Goal: Task Accomplishment & Management: Use online tool/utility

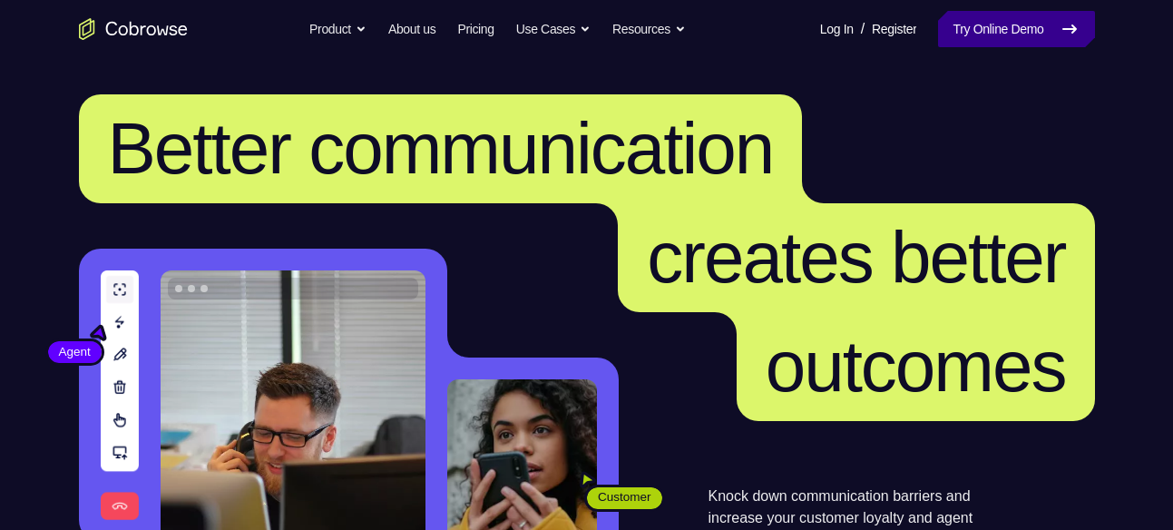
click at [968, 19] on link "Try Online Demo" at bounding box center [1016, 29] width 156 height 36
click at [967, 15] on link "Try Online Demo" at bounding box center [1016, 29] width 156 height 36
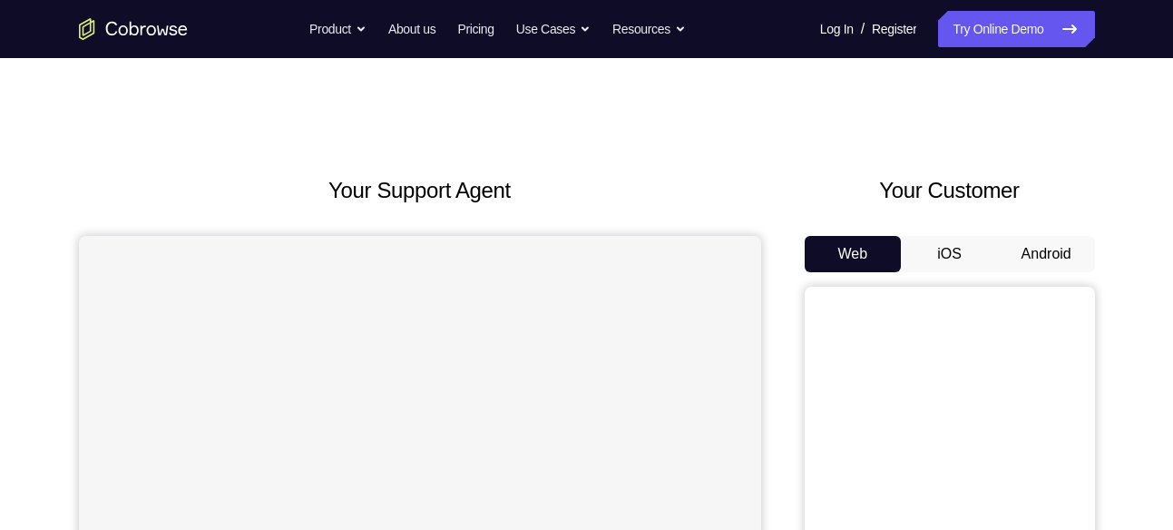
click at [1051, 266] on button "Android" at bounding box center [1046, 254] width 97 height 36
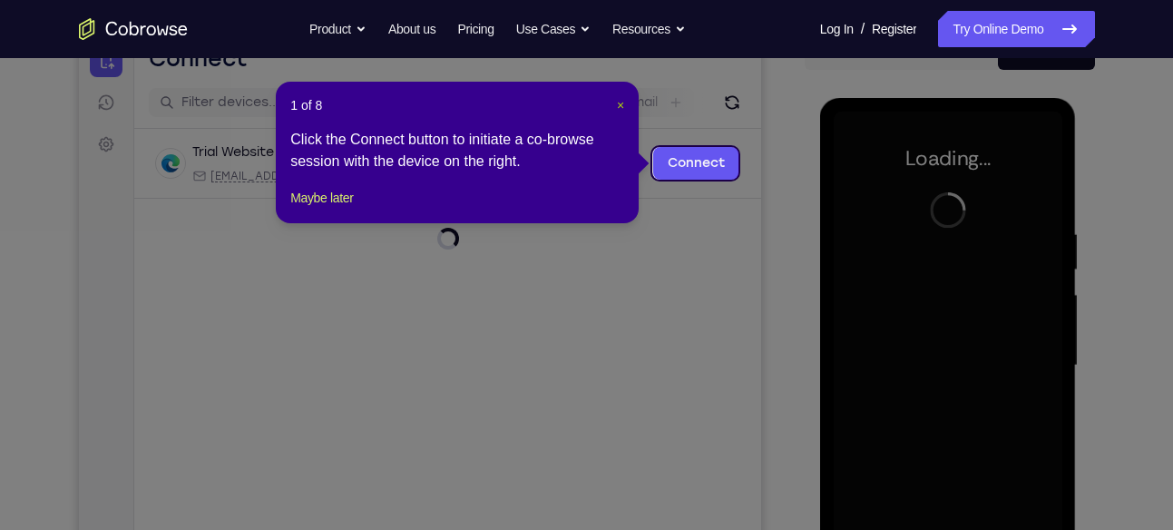
click at [624, 103] on span "×" at bounding box center [620, 105] width 7 height 15
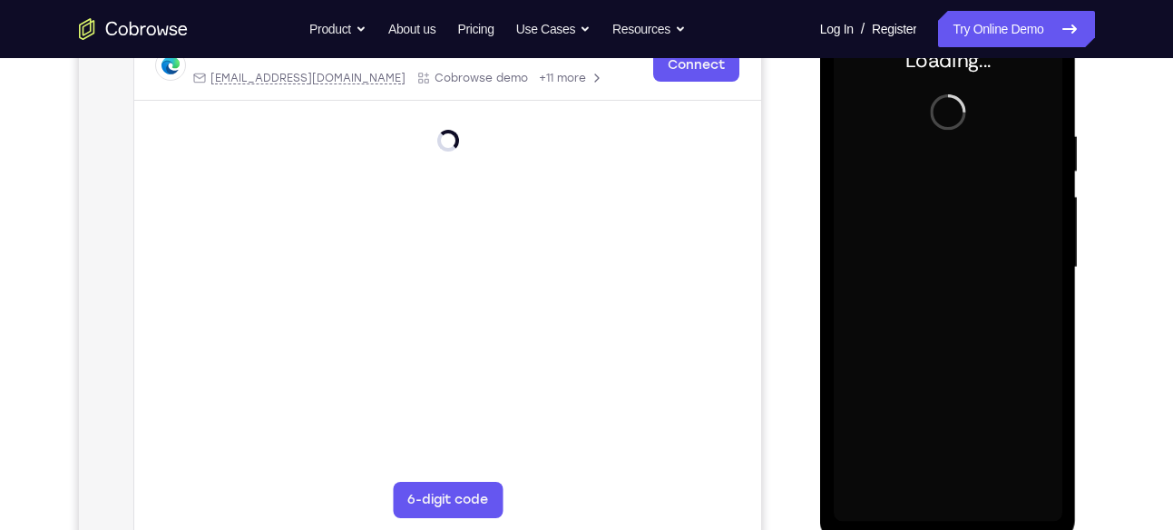
scroll to position [298, 0]
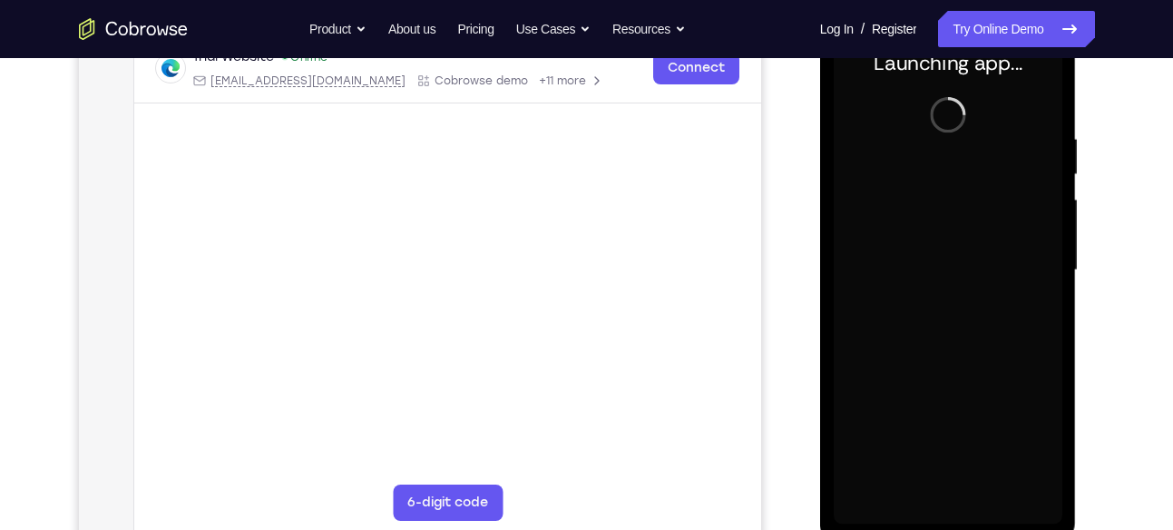
click at [948, 510] on div at bounding box center [948, 270] width 229 height 508
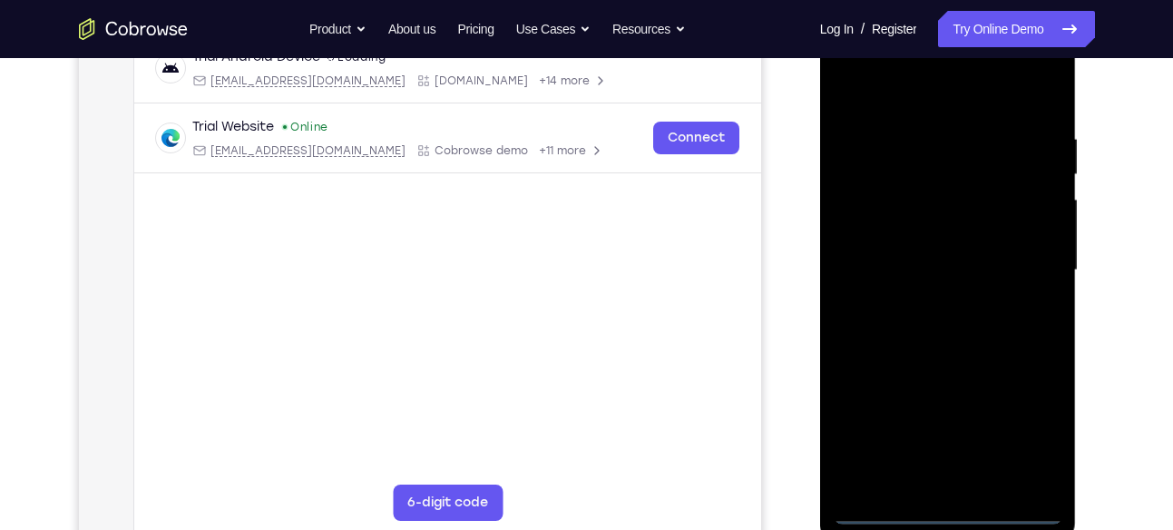
click at [958, 504] on div at bounding box center [948, 270] width 229 height 508
click at [1020, 434] on div at bounding box center [948, 270] width 229 height 508
click at [881, 91] on div at bounding box center [948, 270] width 229 height 508
click at [1024, 256] on div at bounding box center [948, 270] width 229 height 508
click at [927, 303] on div at bounding box center [948, 270] width 229 height 508
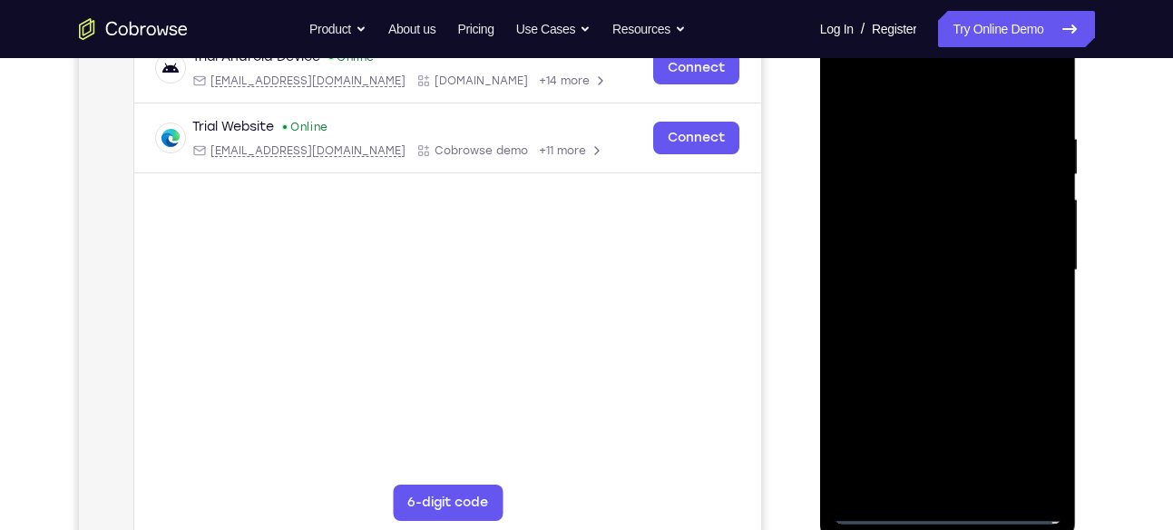
click at [916, 249] on div at bounding box center [948, 270] width 229 height 508
click at [915, 237] on div at bounding box center [948, 270] width 229 height 508
click at [928, 273] on div at bounding box center [948, 270] width 229 height 508
click at [967, 332] on div at bounding box center [948, 270] width 229 height 508
drag, startPoint x: 909, startPoint y: 101, endPoint x: 899, endPoint y: 15, distance: 85.9
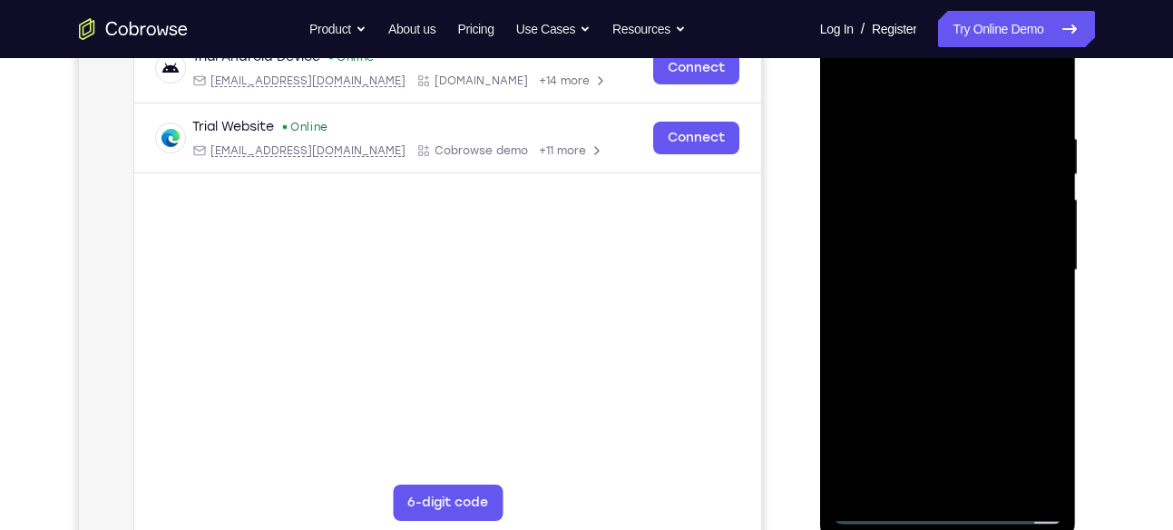
click at [899, 16] on div at bounding box center [948, 270] width 229 height 508
click at [928, 122] on div at bounding box center [948, 270] width 229 height 508
click at [855, 95] on div at bounding box center [948, 270] width 229 height 508
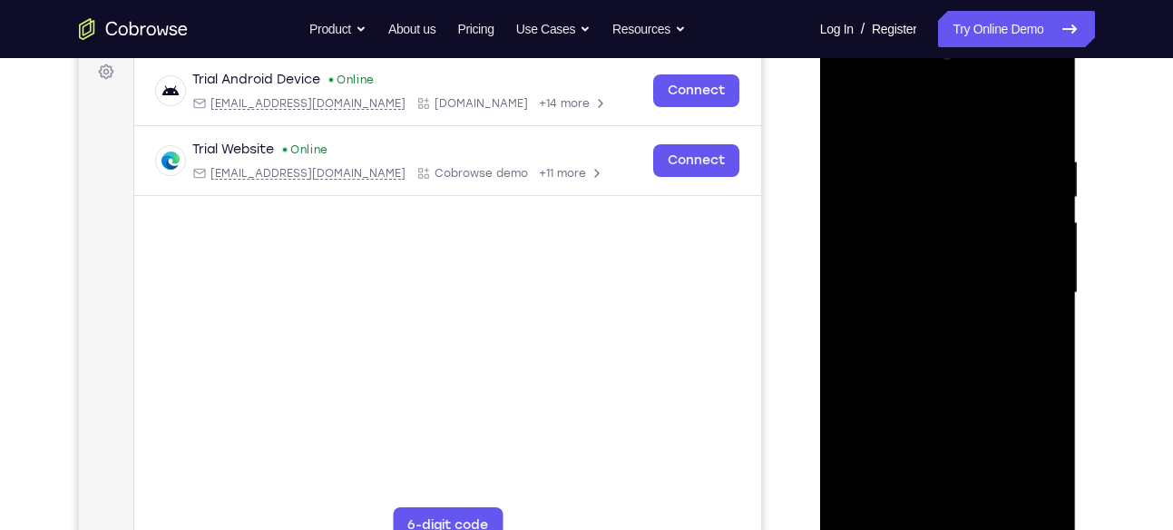
scroll to position [253, 0]
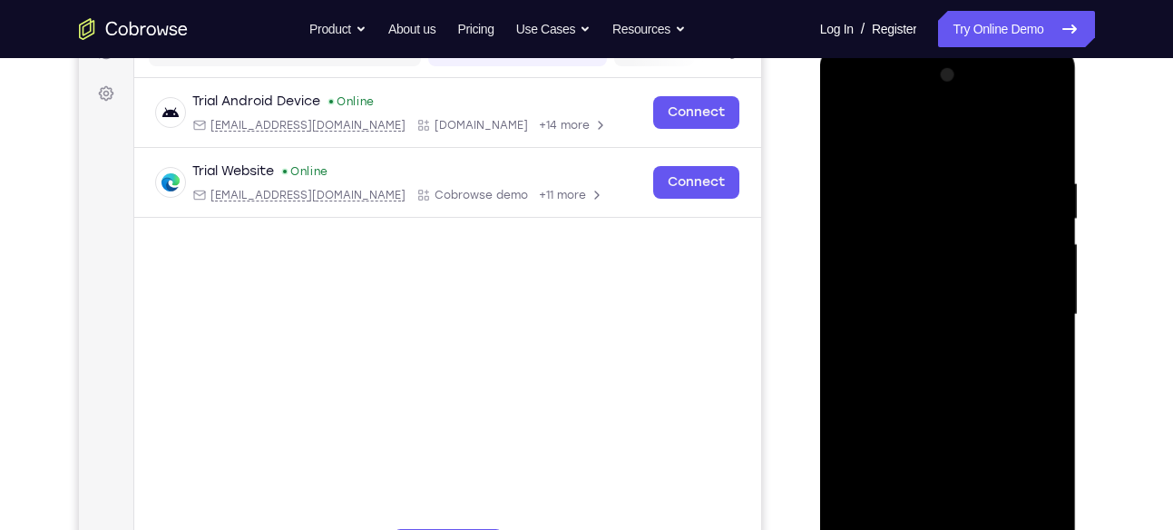
click at [863, 169] on div at bounding box center [948, 315] width 229 height 508
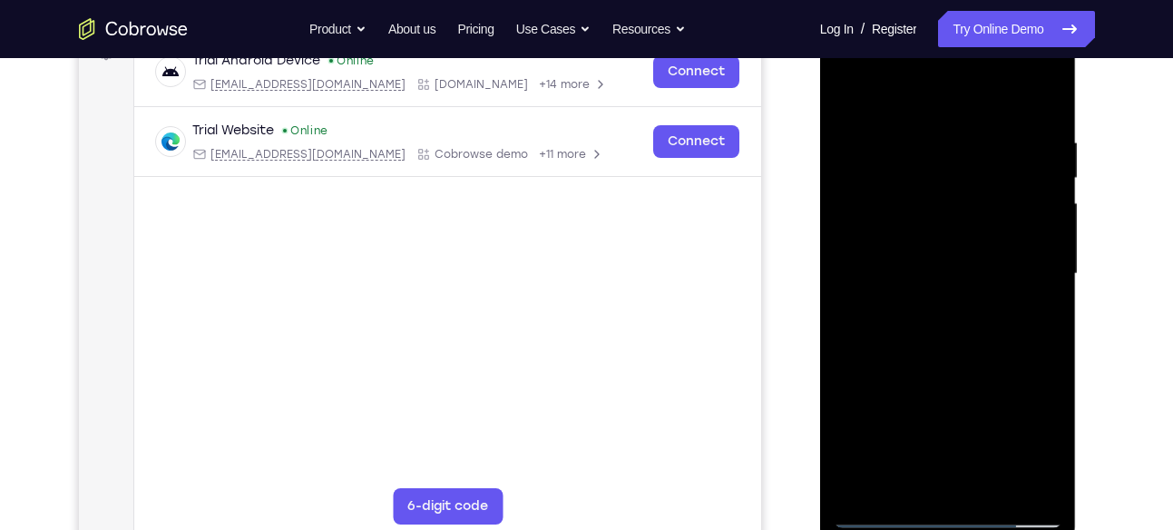
scroll to position [296, 0]
click at [1037, 274] on div at bounding box center [948, 272] width 229 height 508
click at [1022, 481] on div at bounding box center [948, 272] width 229 height 508
click at [1040, 103] on div at bounding box center [948, 272] width 229 height 508
click at [858, 93] on div at bounding box center [948, 272] width 229 height 508
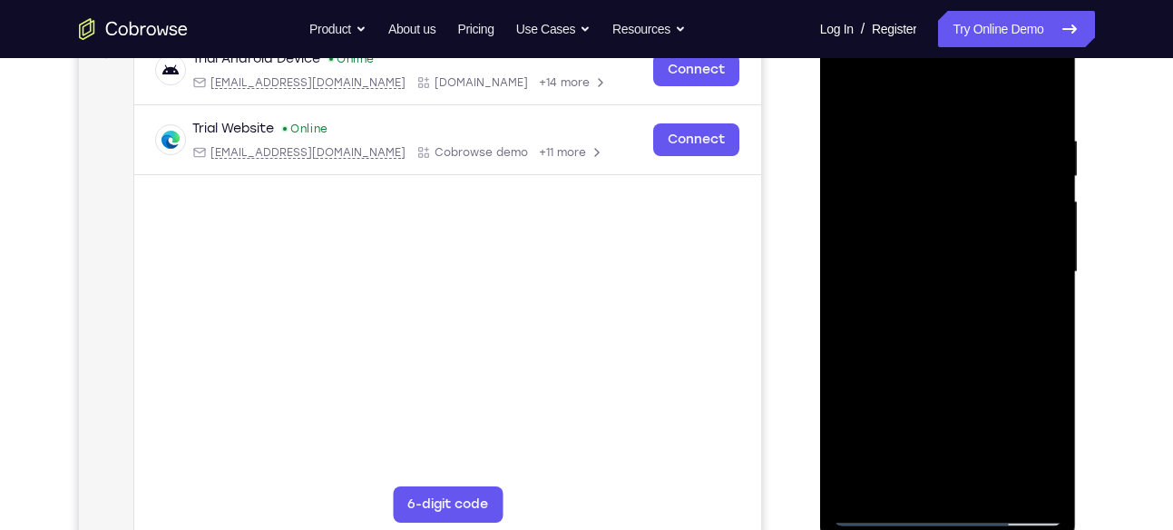
click at [1034, 117] on div at bounding box center [948, 272] width 229 height 508
click at [1041, 96] on div at bounding box center [948, 272] width 229 height 508
click at [990, 128] on div at bounding box center [948, 272] width 229 height 508
click at [1049, 204] on div at bounding box center [948, 272] width 229 height 508
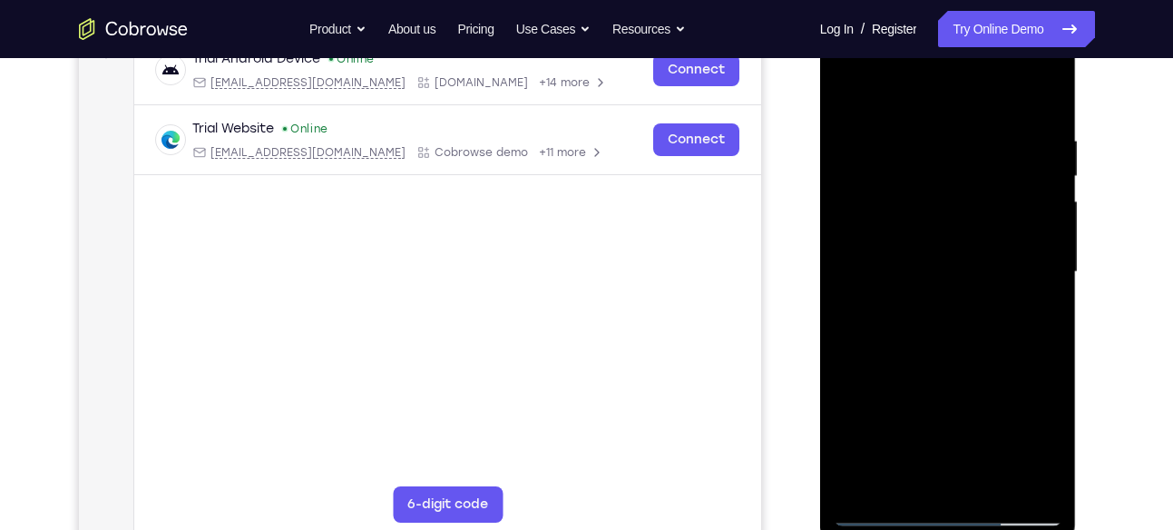
click at [1030, 215] on div at bounding box center [948, 272] width 229 height 508
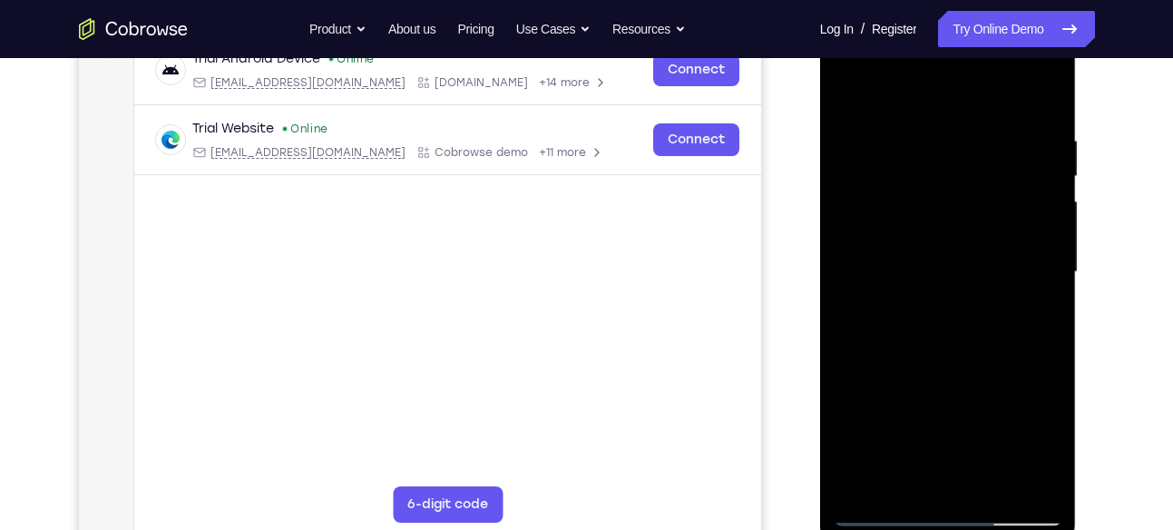
click at [853, 307] on div at bounding box center [948, 272] width 229 height 508
click at [1048, 210] on div at bounding box center [948, 272] width 229 height 508
click at [1050, 150] on div at bounding box center [948, 272] width 229 height 508
click at [855, 289] on div at bounding box center [948, 272] width 229 height 508
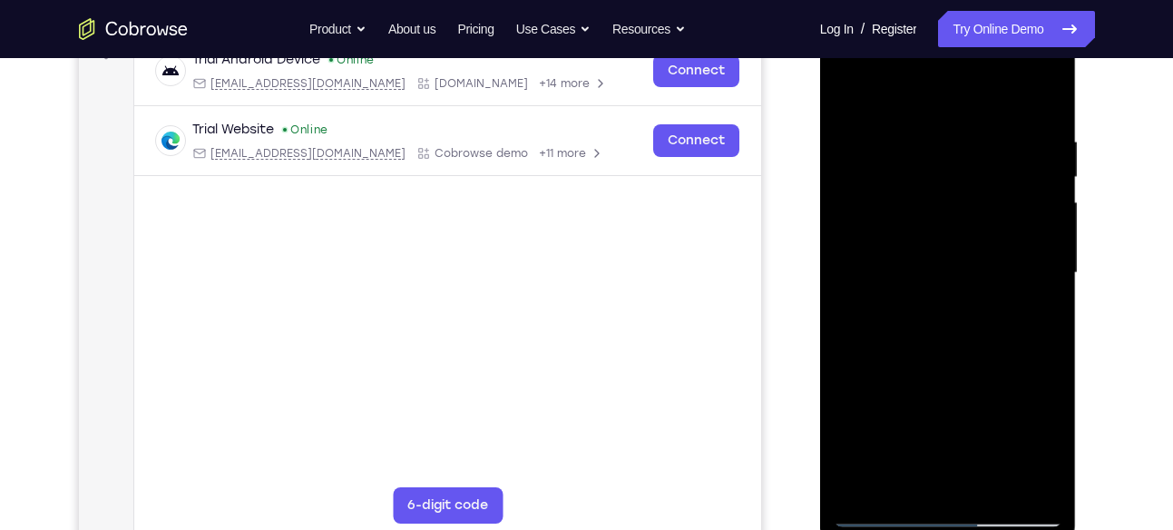
click at [1044, 99] on div at bounding box center [948, 273] width 229 height 508
click at [992, 481] on div at bounding box center [948, 273] width 229 height 508
click at [970, 373] on div at bounding box center [948, 273] width 229 height 508
click at [949, 293] on div at bounding box center [948, 273] width 229 height 508
click at [903, 482] on div at bounding box center [948, 273] width 229 height 508
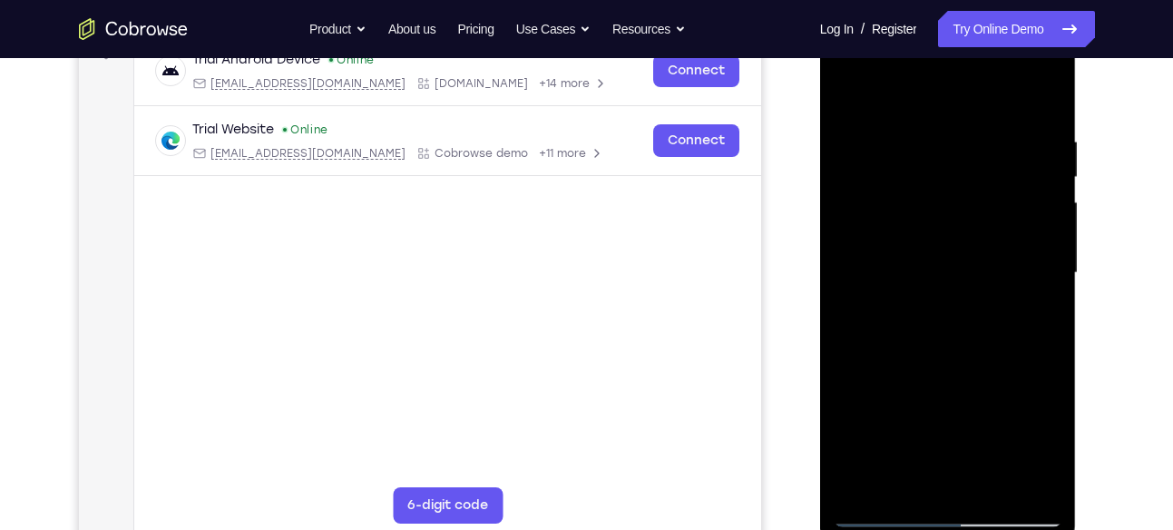
click at [994, 399] on div at bounding box center [948, 273] width 229 height 508
click at [1038, 309] on div at bounding box center [948, 273] width 229 height 508
click at [858, 95] on div at bounding box center [948, 273] width 229 height 508
click at [970, 280] on div at bounding box center [948, 273] width 229 height 508
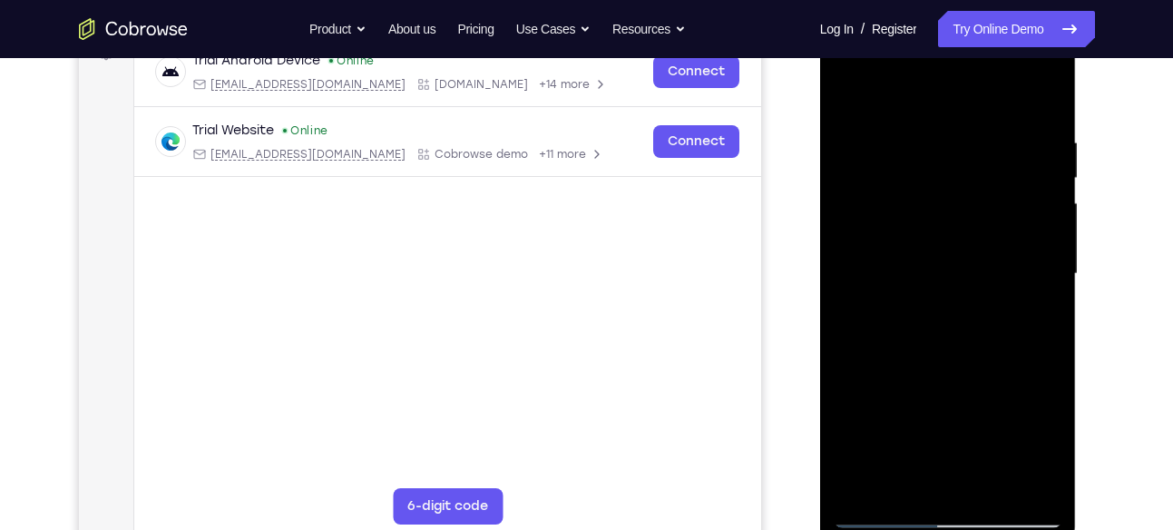
click at [901, 475] on div at bounding box center [948, 274] width 229 height 508
click at [1002, 415] on div at bounding box center [948, 274] width 229 height 508
click at [1039, 307] on div at bounding box center [948, 274] width 229 height 508
click at [854, 97] on div at bounding box center [948, 274] width 229 height 508
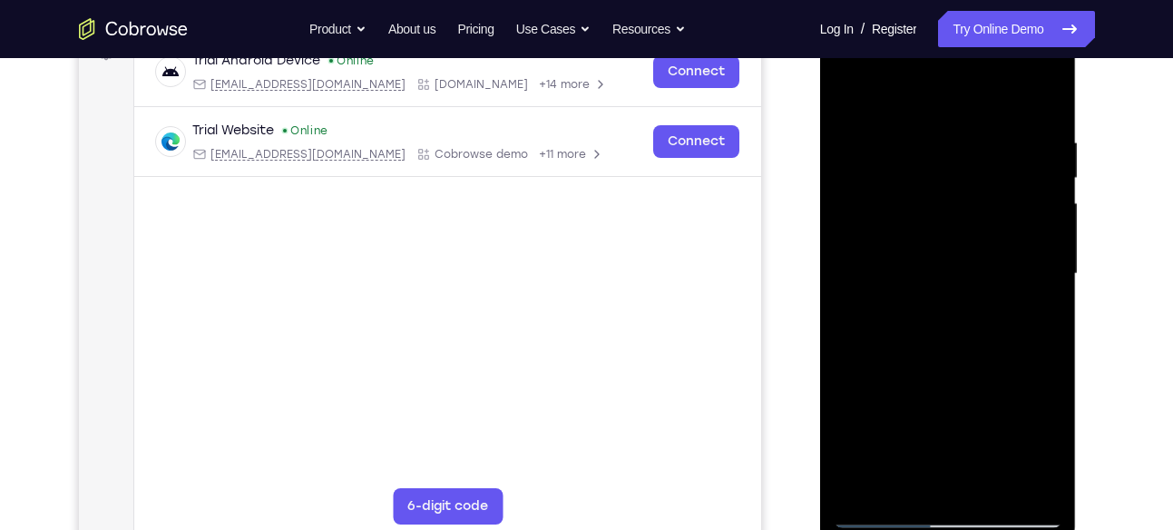
click at [934, 125] on div at bounding box center [948, 274] width 229 height 508
click at [857, 111] on div at bounding box center [948, 274] width 229 height 508
drag, startPoint x: 967, startPoint y: 225, endPoint x: 997, endPoint y: 518, distance: 294.5
click at [997, 518] on div at bounding box center [948, 274] width 229 height 508
drag, startPoint x: 946, startPoint y: 192, endPoint x: 953, endPoint y: 346, distance: 153.5
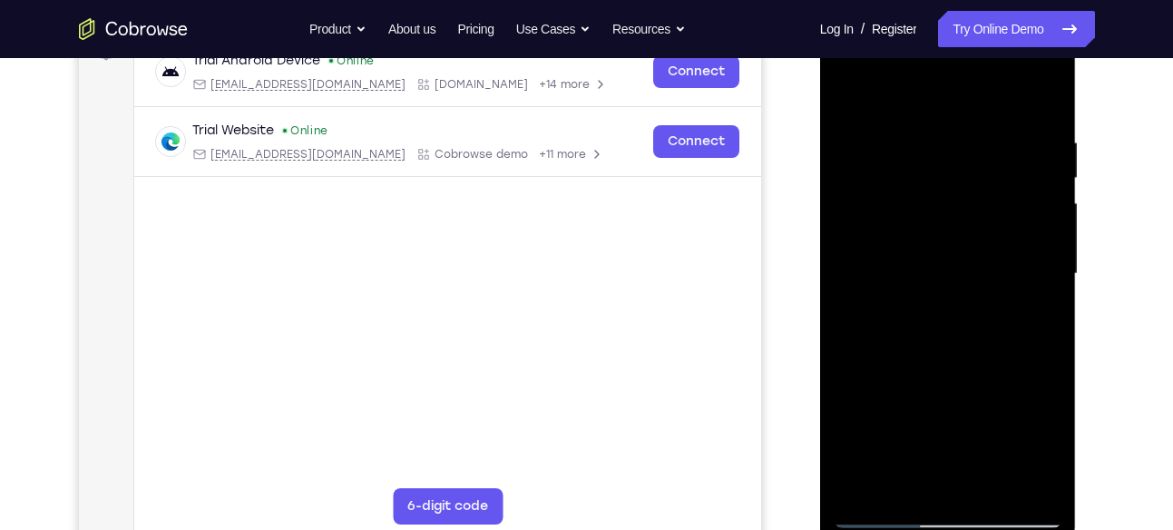
click at [953, 346] on div at bounding box center [948, 274] width 229 height 508
click at [1030, 289] on div at bounding box center [948, 274] width 229 height 508
click at [854, 88] on div at bounding box center [948, 274] width 229 height 508
click at [1019, 270] on div at bounding box center [948, 274] width 229 height 508
click at [1028, 287] on div at bounding box center [948, 274] width 229 height 508
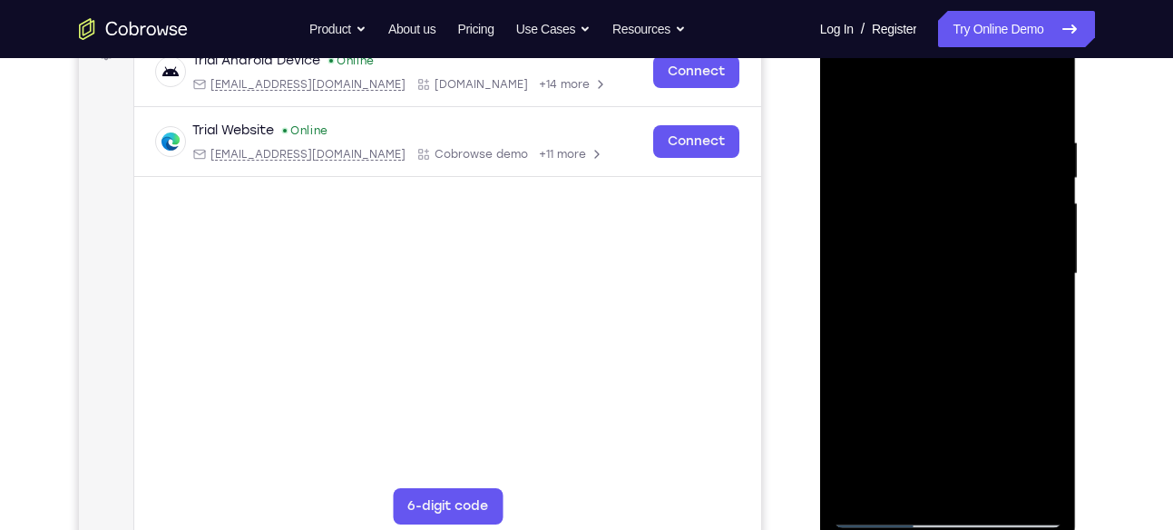
click at [862, 143] on div at bounding box center [948, 274] width 229 height 508
click at [946, 151] on div at bounding box center [948, 274] width 229 height 508
click at [860, 121] on div at bounding box center [948, 274] width 229 height 508
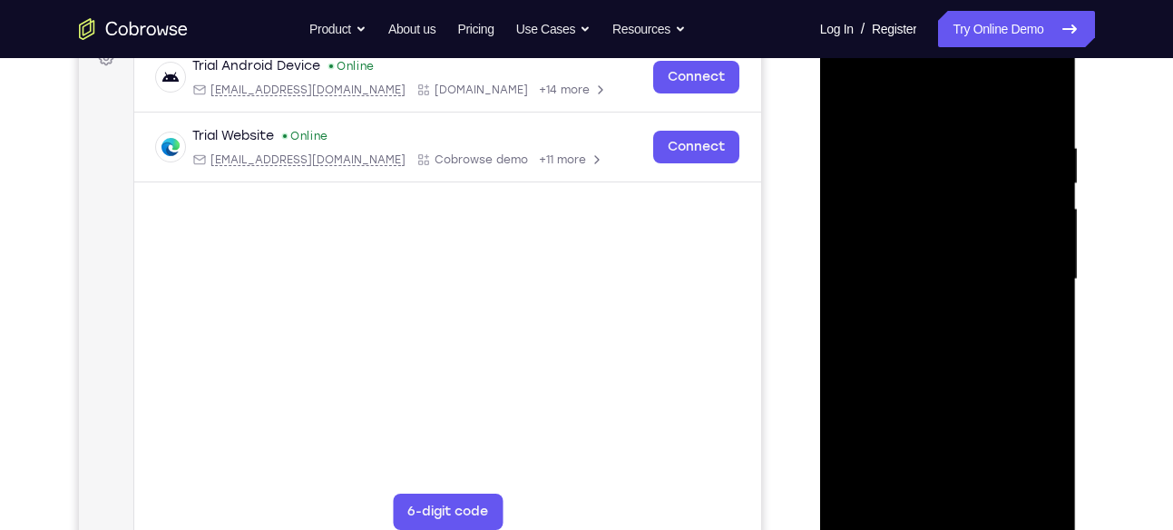
click at [883, 288] on div at bounding box center [948, 279] width 229 height 508
click at [859, 132] on div at bounding box center [948, 279] width 229 height 508
drag, startPoint x: 935, startPoint y: 280, endPoint x: 910, endPoint y: 129, distance: 153.6
click at [910, 129] on div at bounding box center [948, 279] width 229 height 508
click at [851, 102] on div at bounding box center [948, 279] width 229 height 508
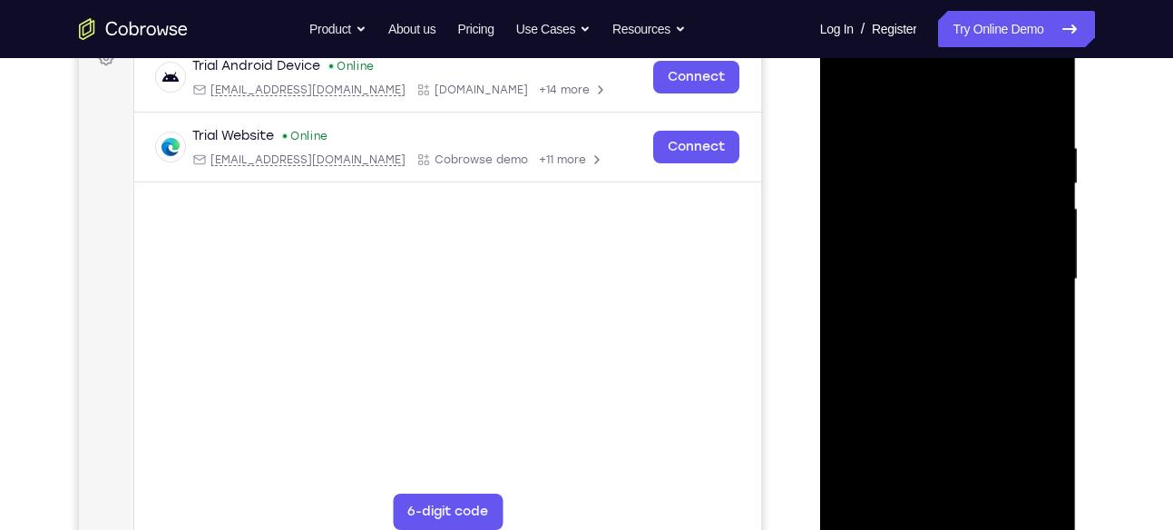
click at [851, 102] on div at bounding box center [948, 279] width 229 height 508
click at [910, 221] on div at bounding box center [948, 279] width 229 height 508
drag, startPoint x: 897, startPoint y: 158, endPoint x: 878, endPoint y: 337, distance: 180.6
click at [878, 337] on div at bounding box center [948, 279] width 229 height 508
click at [868, 159] on div at bounding box center [948, 279] width 229 height 508
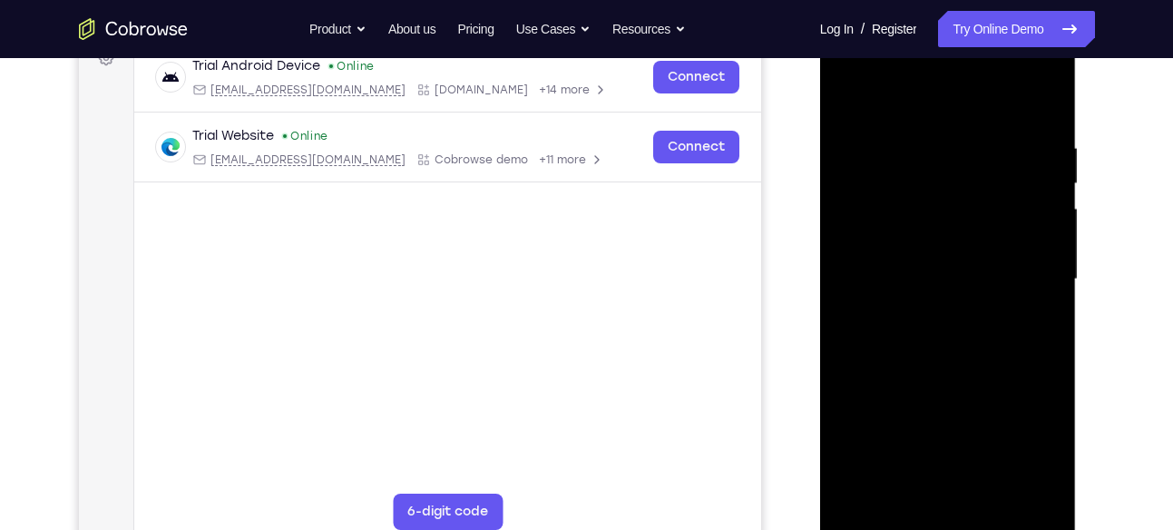
click at [850, 102] on div at bounding box center [948, 279] width 229 height 508
click at [850, 100] on div at bounding box center [948, 279] width 229 height 508
click at [862, 145] on div at bounding box center [948, 279] width 229 height 508
click at [846, 90] on div at bounding box center [948, 279] width 229 height 508
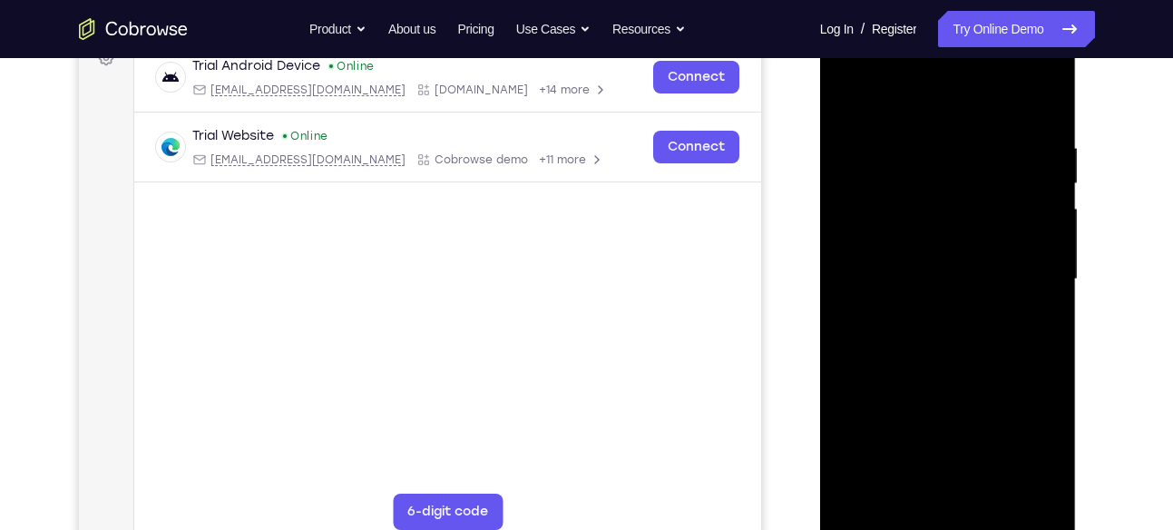
click at [852, 99] on div at bounding box center [948, 279] width 229 height 508
click at [896, 521] on div at bounding box center [948, 279] width 229 height 508
click at [857, 98] on div at bounding box center [948, 279] width 229 height 508
click at [929, 132] on div at bounding box center [948, 279] width 229 height 508
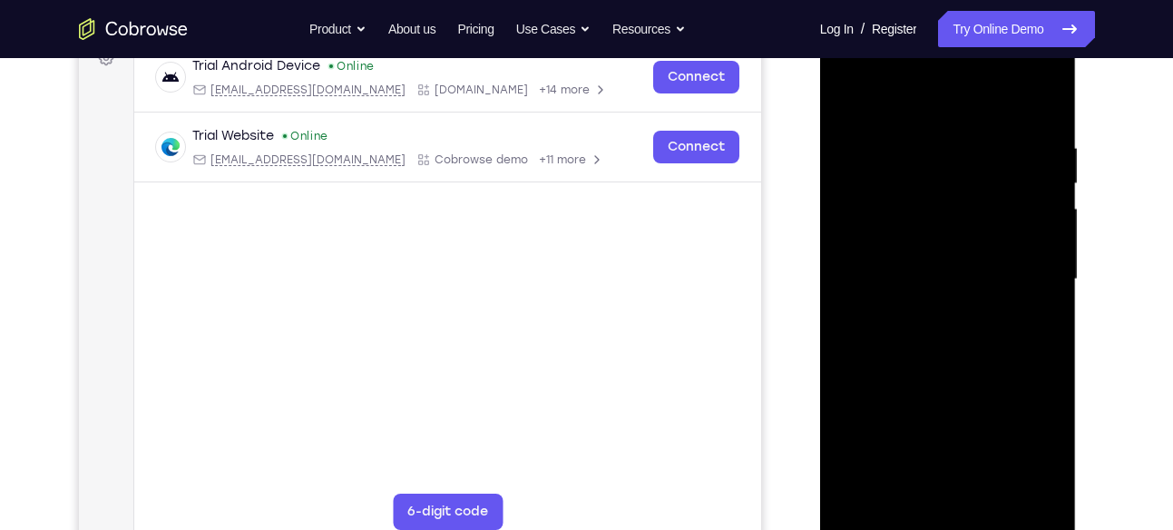
click at [1060, 181] on div at bounding box center [948, 279] width 229 height 508
click at [1049, 190] on div at bounding box center [948, 279] width 229 height 508
click at [1046, 148] on div at bounding box center [948, 279] width 229 height 508
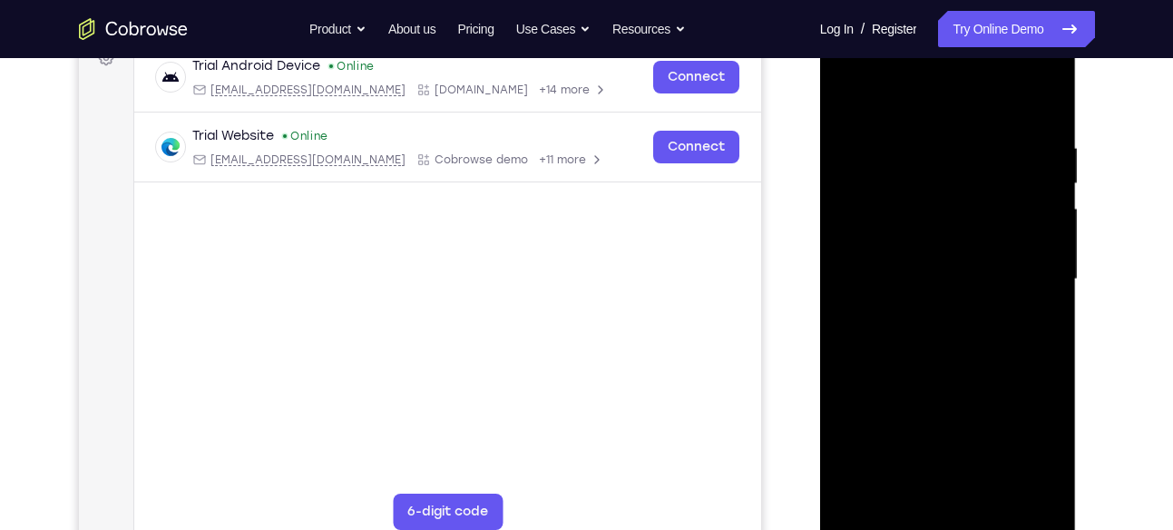
click at [1046, 148] on div at bounding box center [948, 279] width 229 height 508
click at [1046, 12] on div at bounding box center [948, 12] width 257 height 0
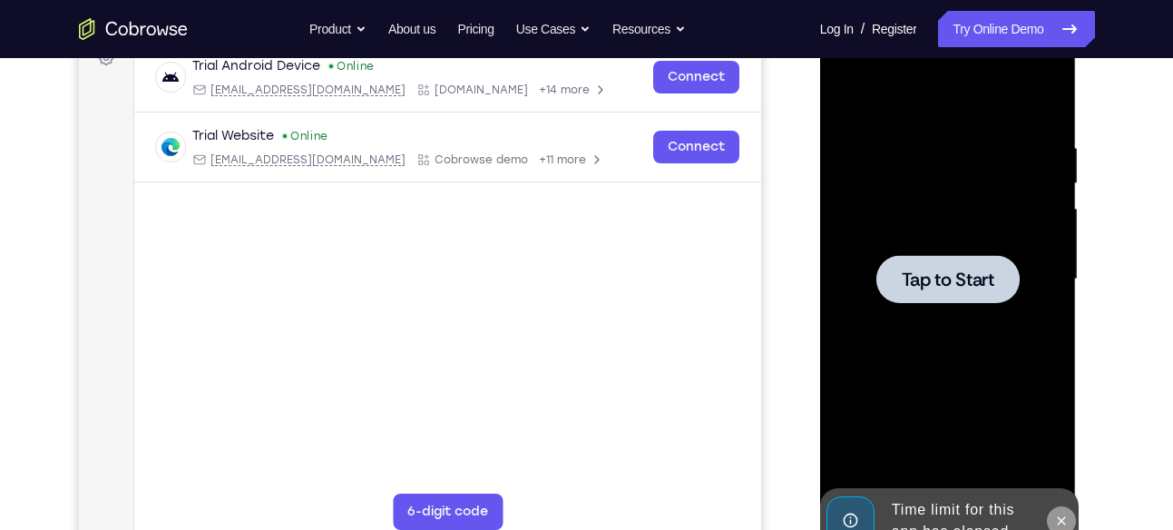
click at [1069, 518] on icon at bounding box center [1061, 520] width 15 height 15
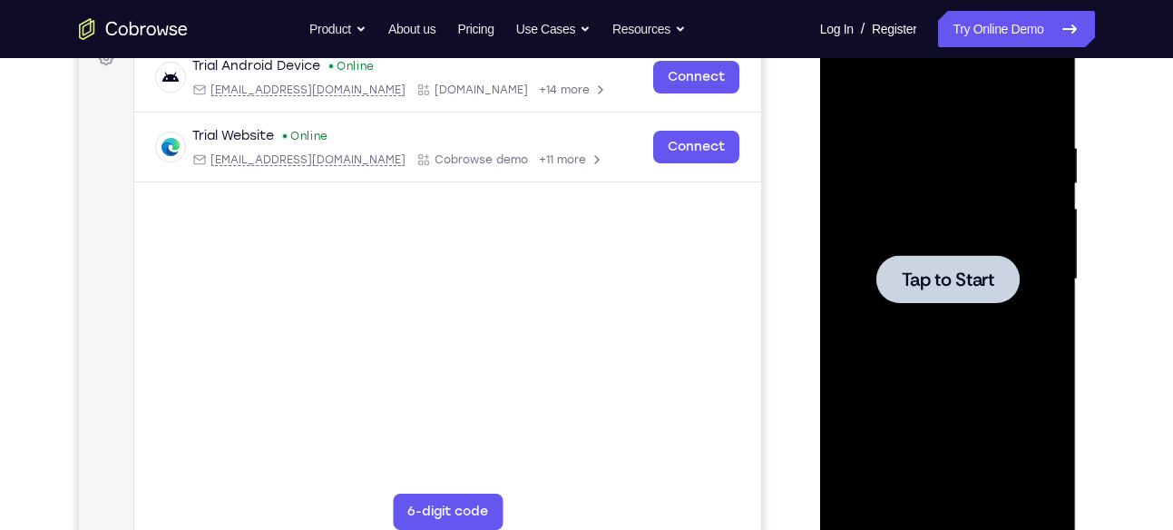
click at [969, 288] on span "Tap to Start" at bounding box center [948, 279] width 93 height 18
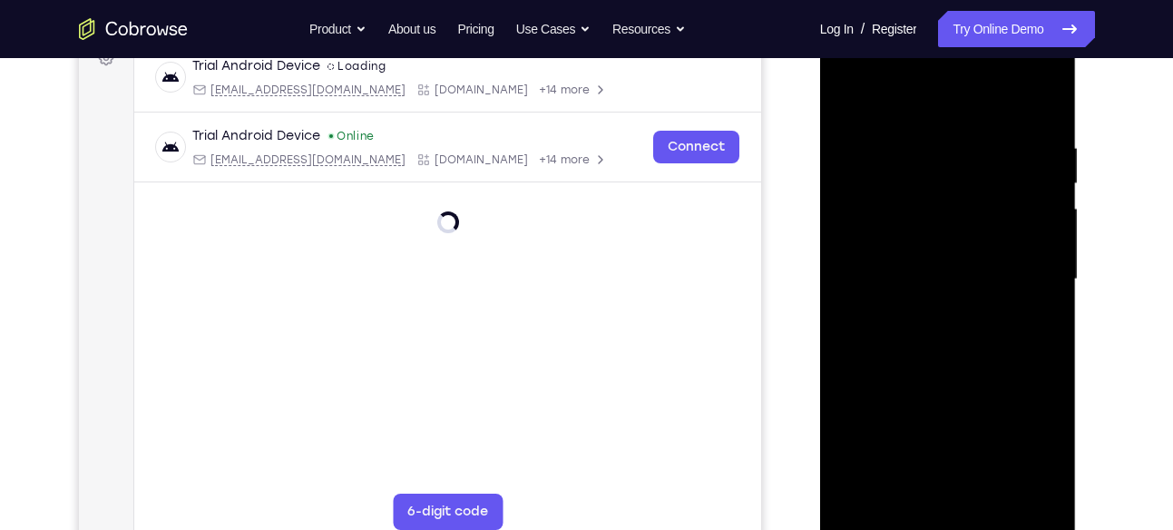
click at [944, 514] on div at bounding box center [948, 279] width 229 height 508
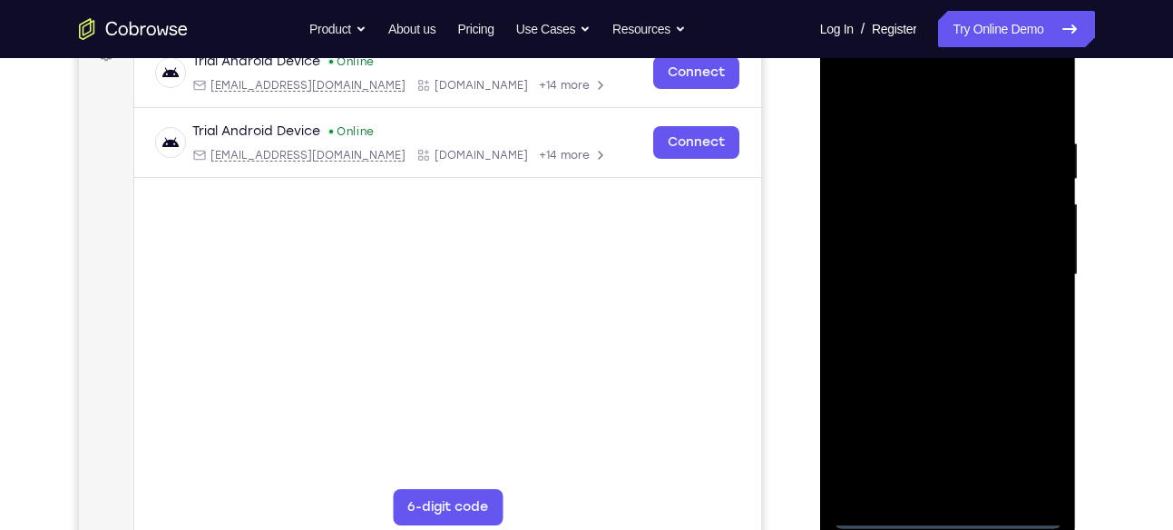
scroll to position [294, 0]
click at [1025, 423] on div at bounding box center [948, 274] width 229 height 508
click at [889, 84] on div at bounding box center [948, 274] width 229 height 508
click at [1026, 266] on div at bounding box center [948, 274] width 229 height 508
click at [943, 466] on div at bounding box center [948, 274] width 229 height 508
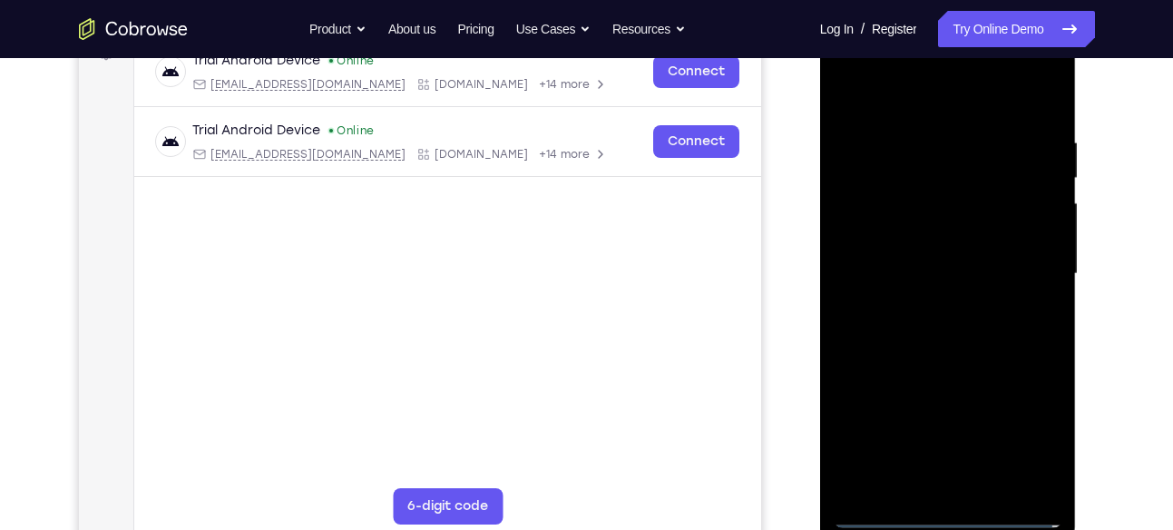
click at [931, 309] on div at bounding box center [948, 274] width 229 height 508
click at [921, 252] on div at bounding box center [948, 274] width 229 height 508
click at [919, 238] on div at bounding box center [948, 274] width 229 height 508
click at [943, 267] on div at bounding box center [948, 274] width 229 height 508
click at [981, 355] on div at bounding box center [948, 274] width 229 height 508
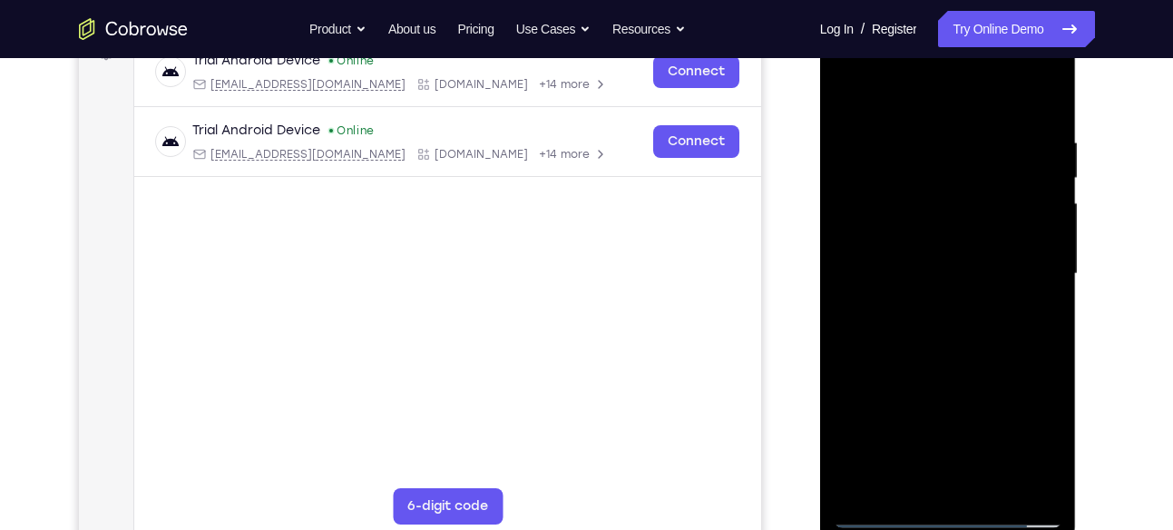
click at [924, 130] on div at bounding box center [948, 274] width 229 height 508
drag, startPoint x: 921, startPoint y: 112, endPoint x: 874, endPoint y: -39, distance: 157.5
click at [874, 6] on html "Online web based iOS Simulators and Android Emulators. Run iPhone, iPad, Mobile…" at bounding box center [949, 278] width 259 height 544
click at [1046, 236] on div at bounding box center [948, 274] width 229 height 508
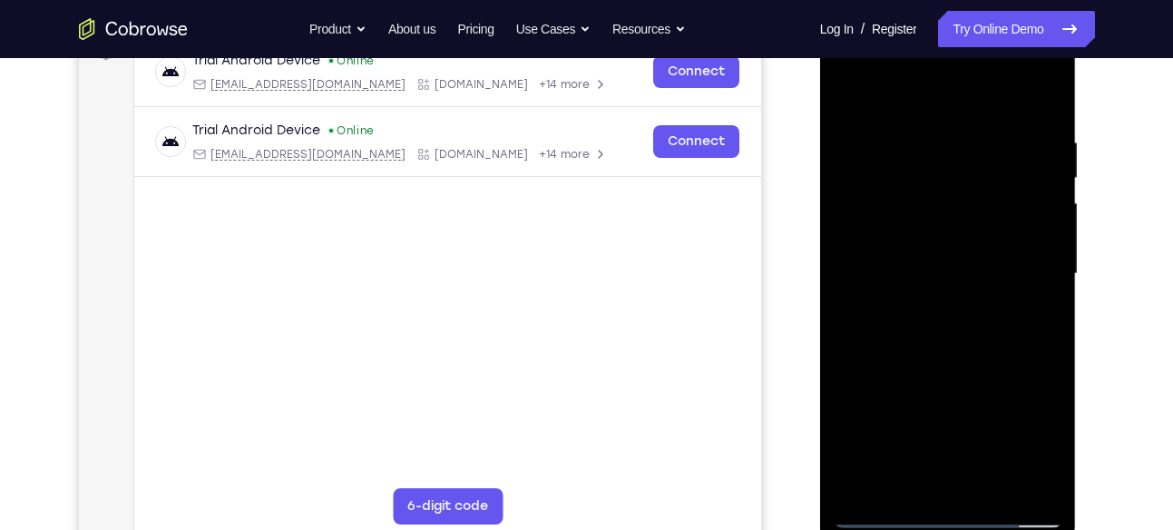
click at [877, 325] on div at bounding box center [948, 274] width 229 height 508
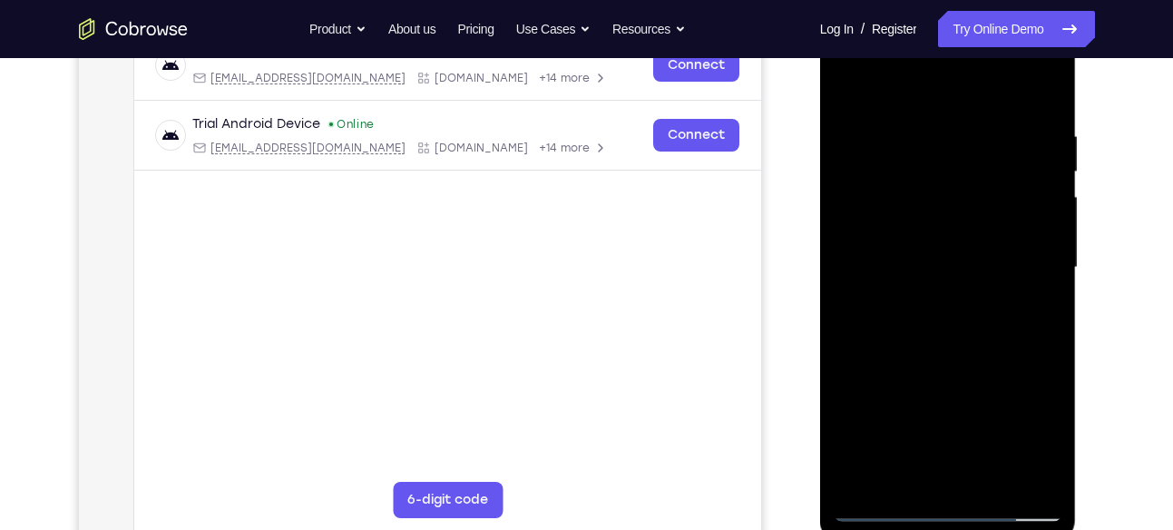
click at [867, 361] on div at bounding box center [948, 268] width 229 height 508
click at [1030, 334] on div at bounding box center [948, 268] width 229 height 508
click at [1046, 321] on div at bounding box center [948, 268] width 229 height 508
click at [1039, 363] on div at bounding box center [948, 268] width 229 height 508
click at [1050, 334] on div at bounding box center [948, 268] width 229 height 508
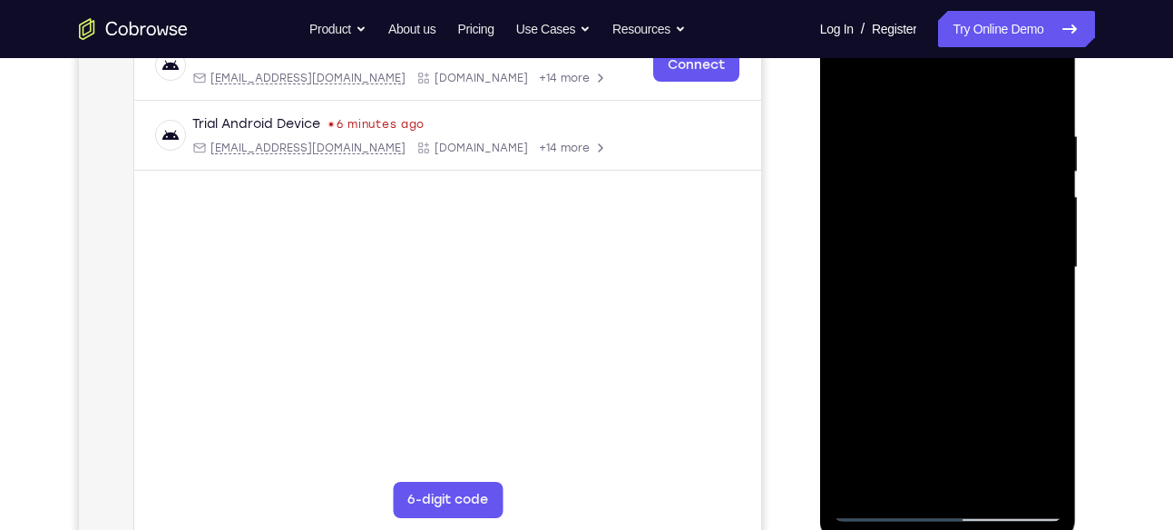
click at [1050, 334] on div at bounding box center [948, 268] width 229 height 508
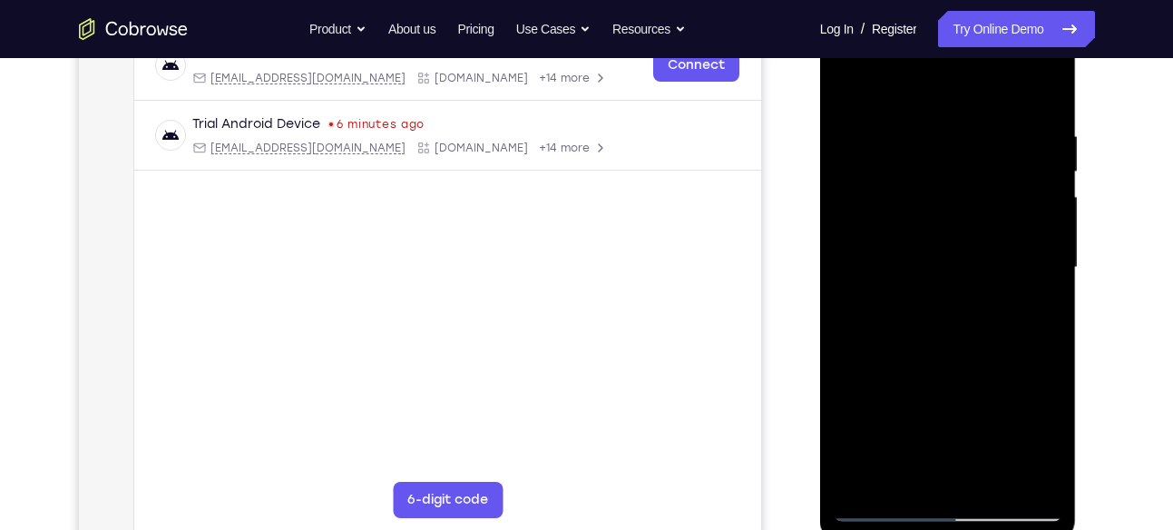
click at [1050, 334] on div at bounding box center [948, 268] width 229 height 508
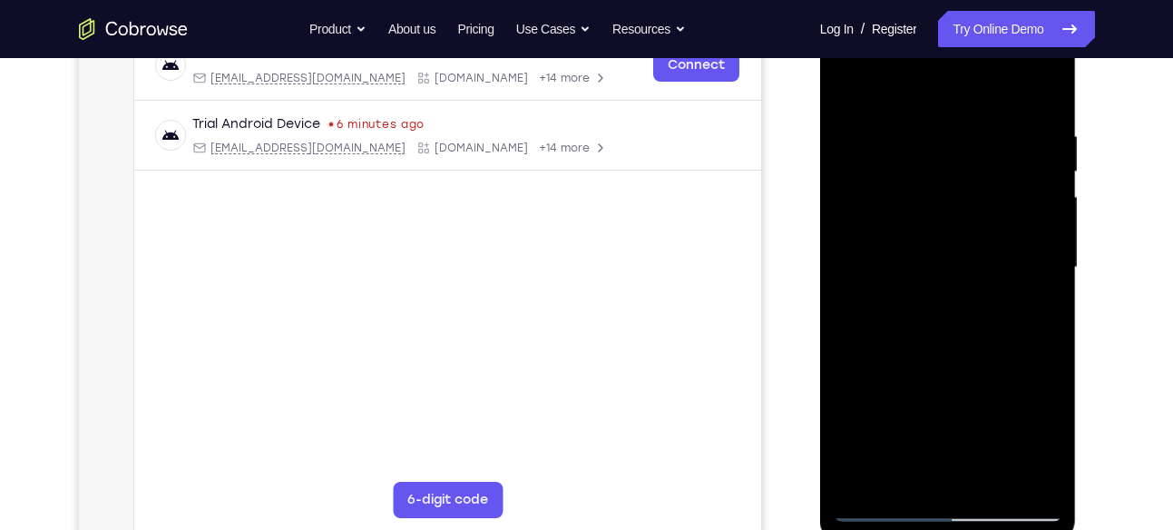
click at [1050, 334] on div at bounding box center [948, 268] width 229 height 508
click at [1046, 278] on div at bounding box center [948, 268] width 229 height 508
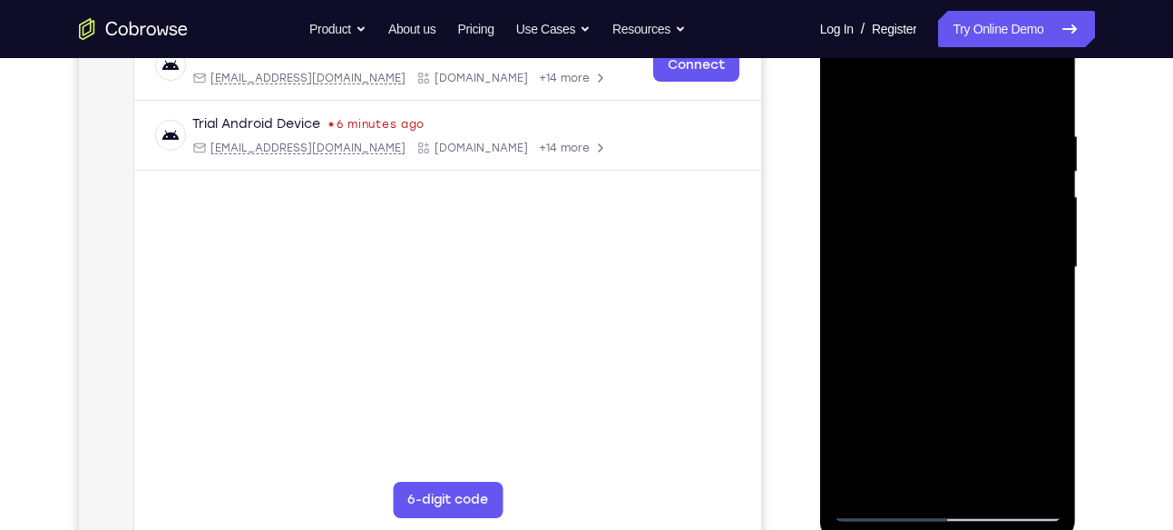
click at [1046, 278] on div at bounding box center [948, 268] width 229 height 508
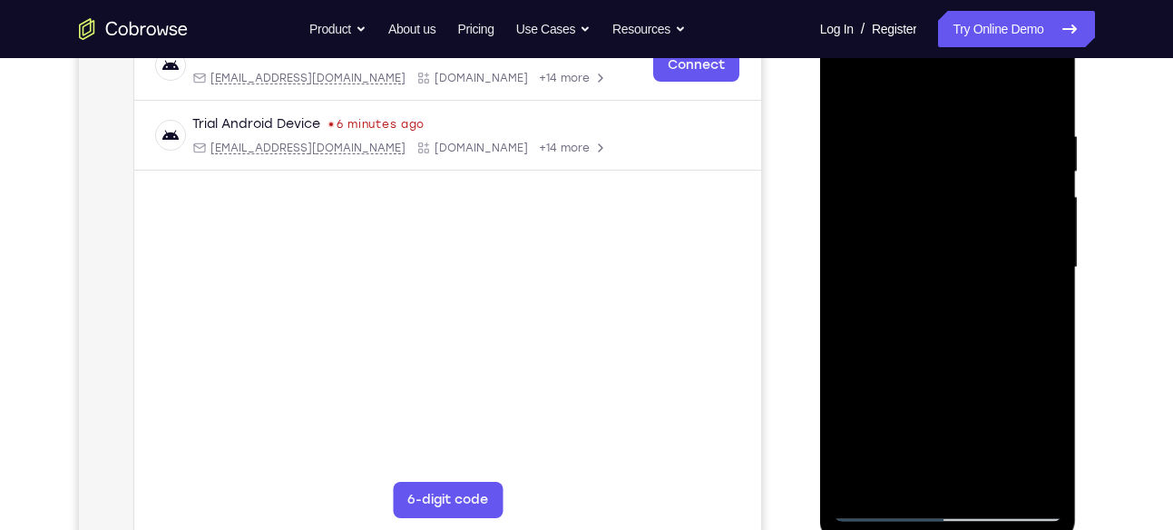
click at [1046, 278] on div at bounding box center [948, 268] width 229 height 508
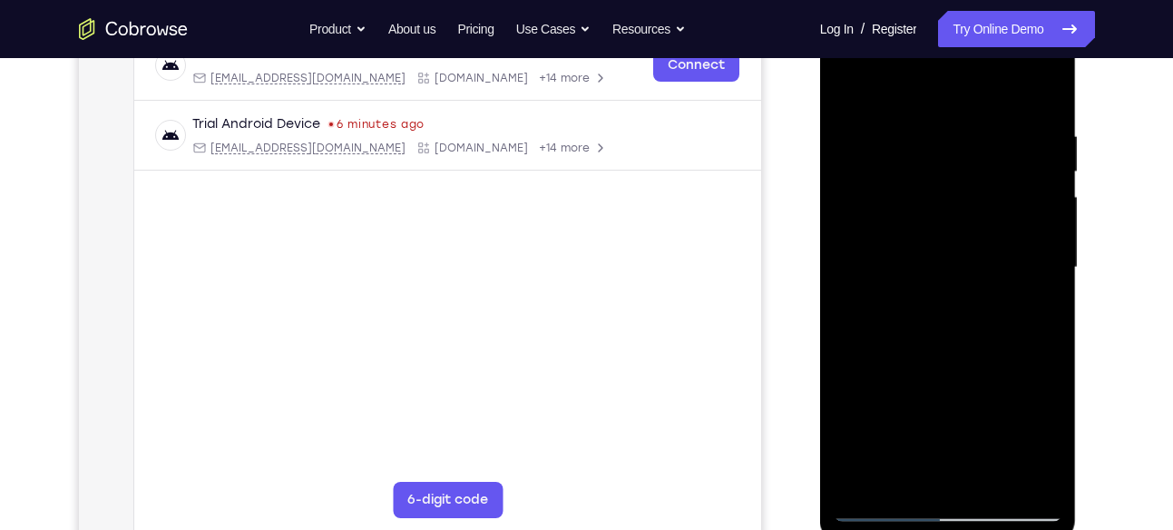
click at [1046, 278] on div at bounding box center [948, 268] width 229 height 508
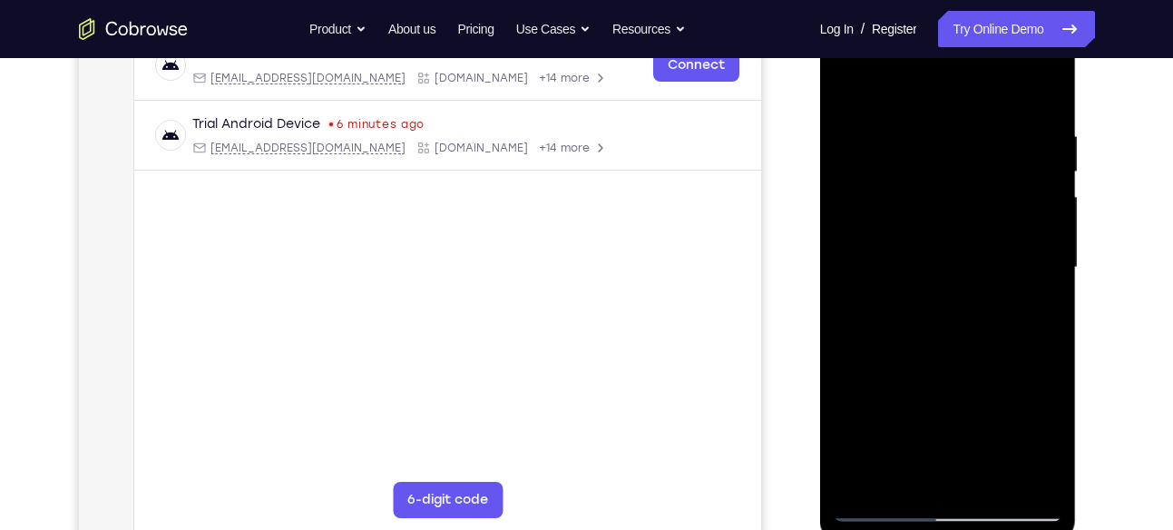
click at [1046, 278] on div at bounding box center [948, 268] width 229 height 508
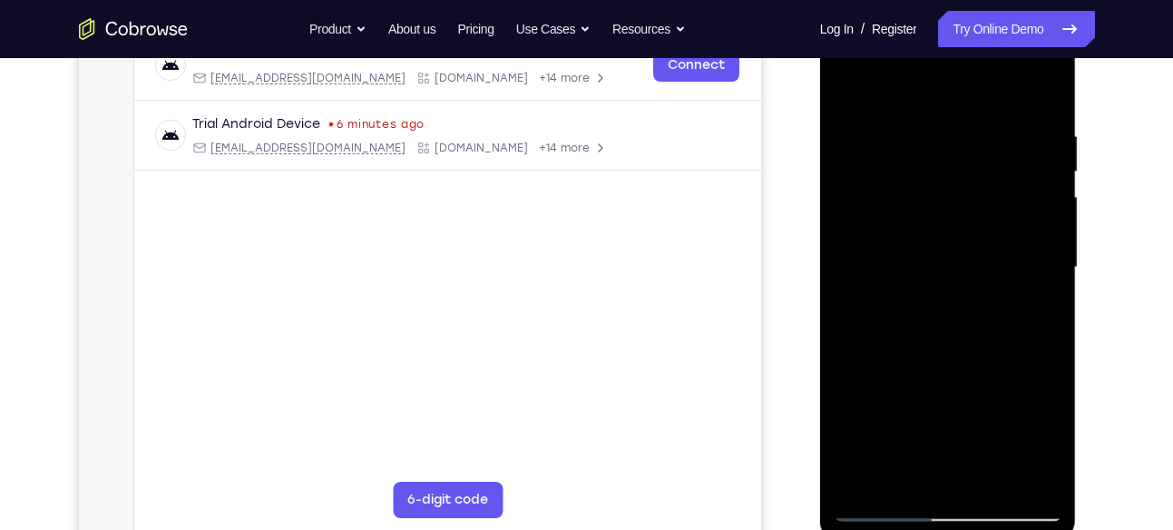
click at [1046, 278] on div at bounding box center [948, 268] width 229 height 508
click at [1047, 277] on div at bounding box center [948, 268] width 229 height 508
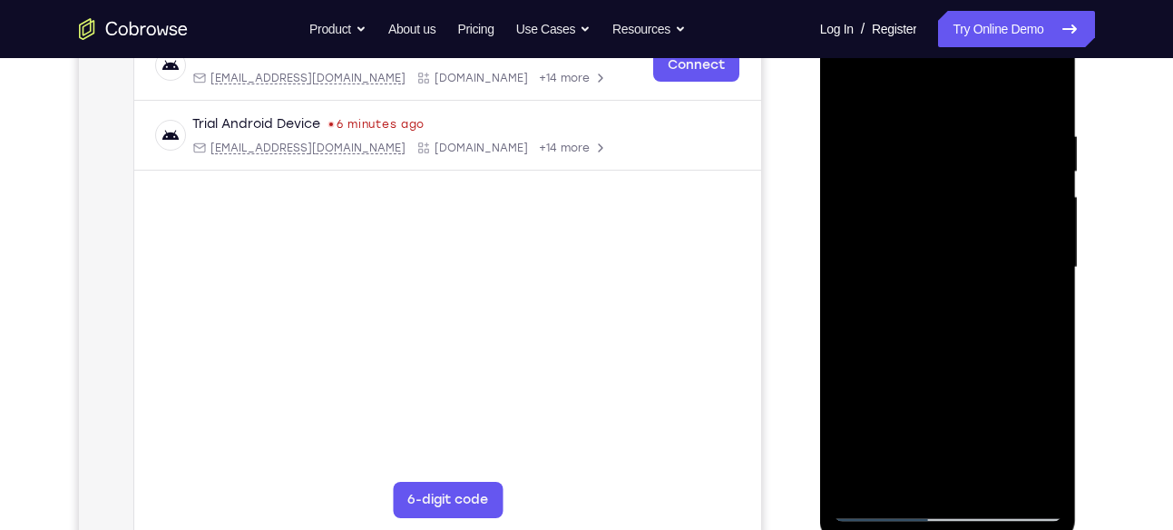
click at [1047, 277] on div at bounding box center [948, 268] width 229 height 508
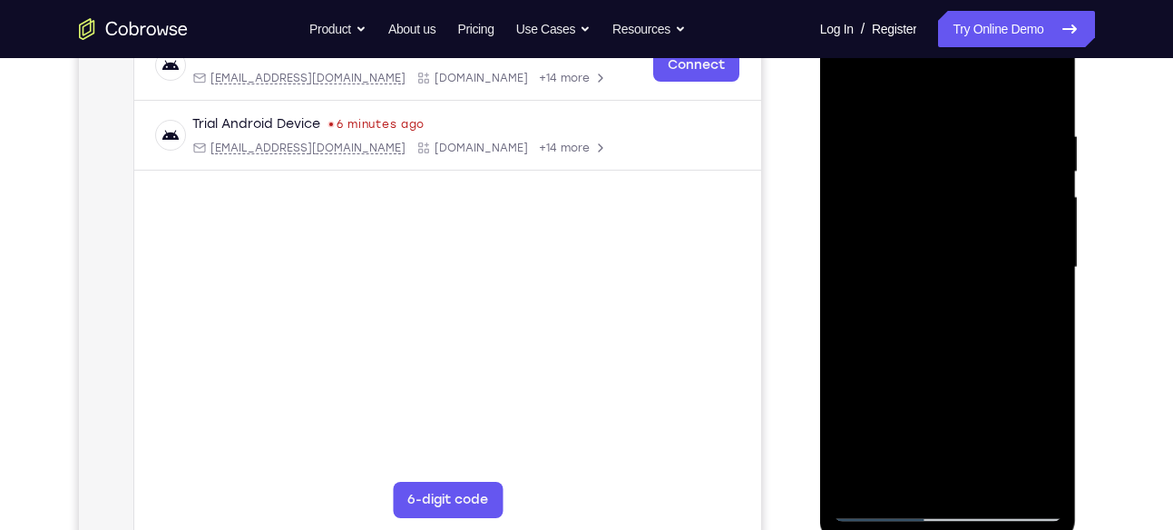
click at [1047, 277] on div at bounding box center [948, 268] width 229 height 508
click at [862, 300] on div at bounding box center [948, 268] width 229 height 508
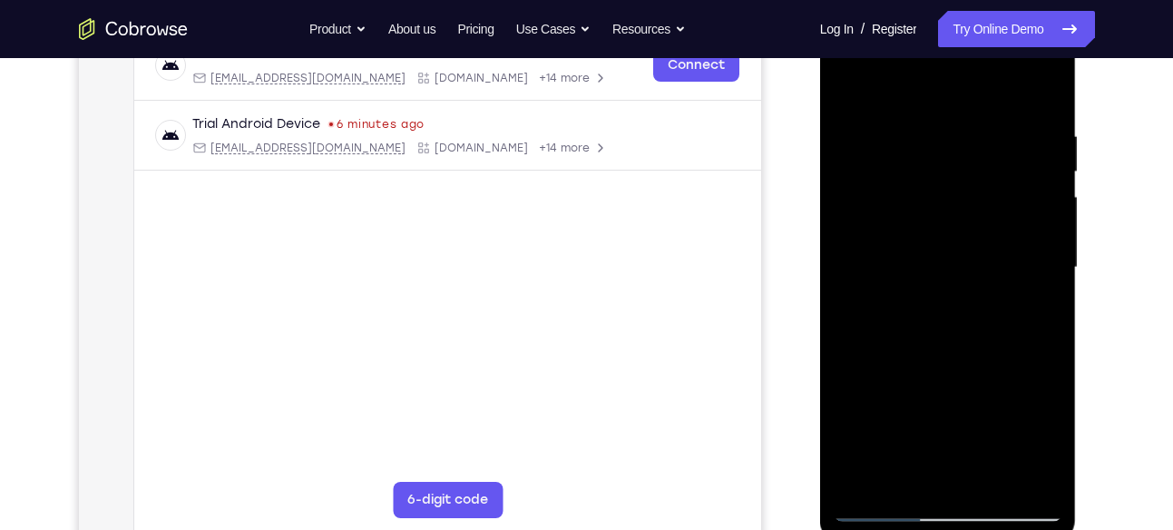
click at [862, 300] on div at bounding box center [948, 268] width 229 height 508
click at [1034, 255] on div at bounding box center [948, 268] width 229 height 508
click at [1040, 255] on div at bounding box center [948, 268] width 229 height 508
click at [1056, 232] on div at bounding box center [948, 268] width 229 height 508
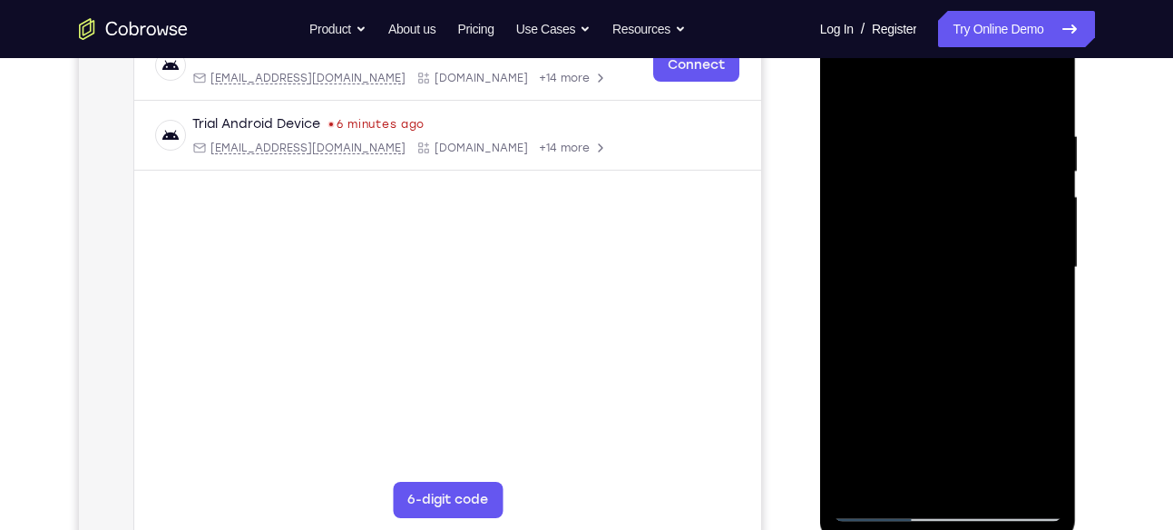
click at [1051, 234] on div at bounding box center [948, 268] width 229 height 508
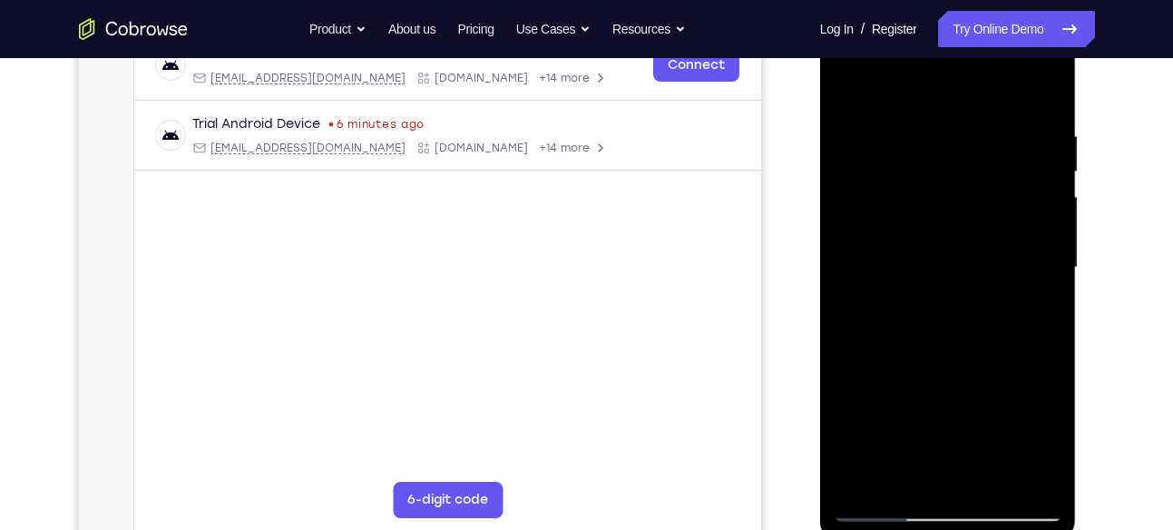
click at [1051, 234] on div at bounding box center [948, 268] width 229 height 508
click at [857, 303] on div at bounding box center [948, 268] width 229 height 508
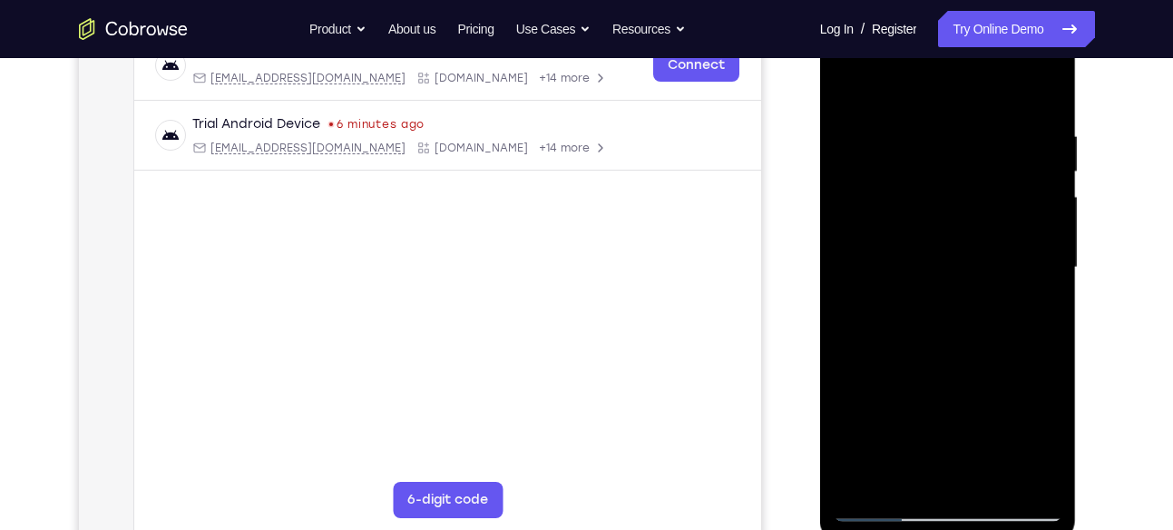
click at [857, 303] on div at bounding box center [948, 268] width 229 height 508
click at [1039, 253] on div at bounding box center [948, 268] width 229 height 508
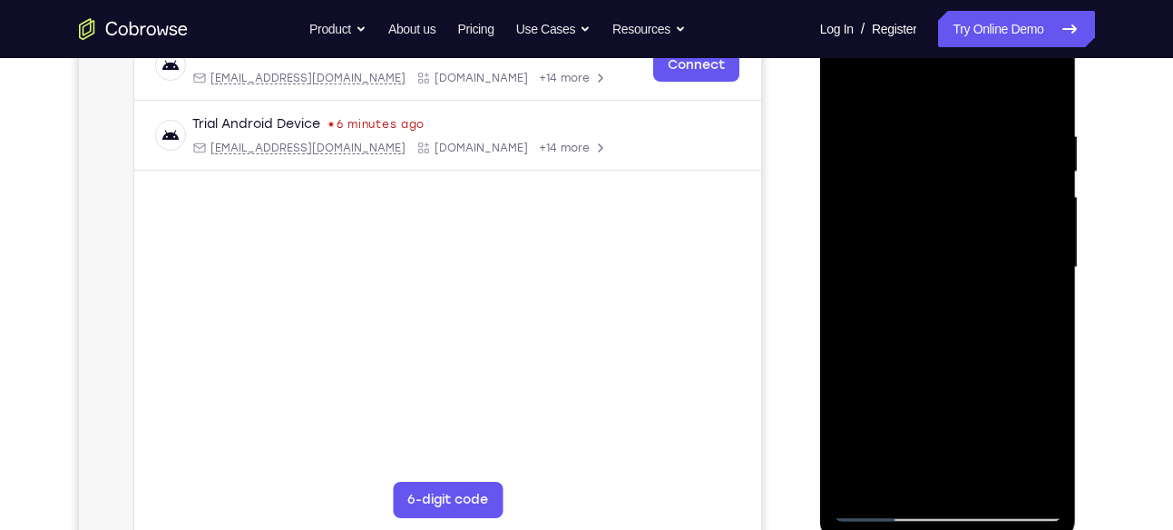
click at [842, 292] on div at bounding box center [948, 268] width 229 height 508
click at [1039, 281] on div at bounding box center [948, 268] width 229 height 508
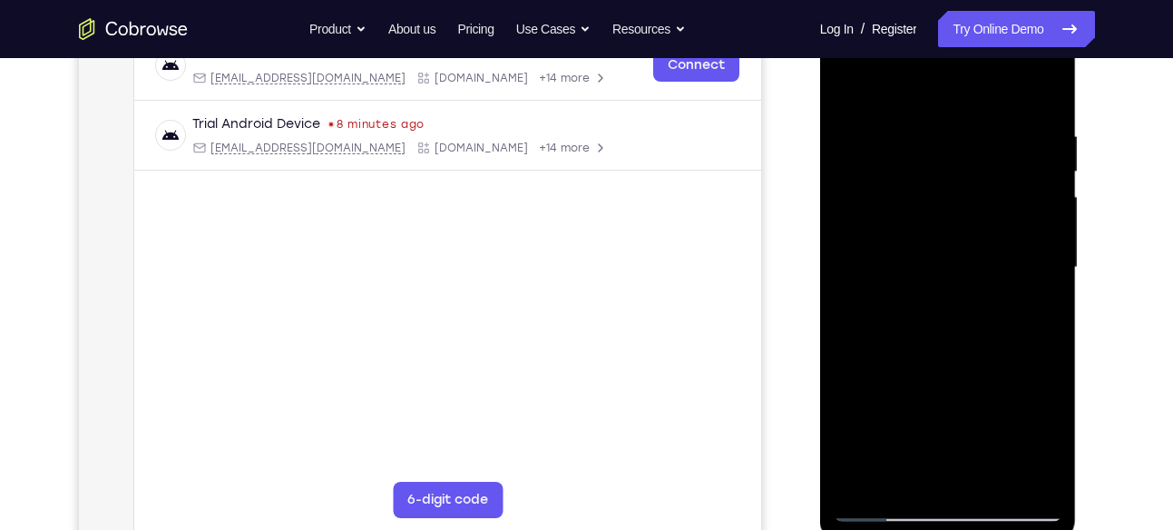
click at [1039, 281] on div at bounding box center [948, 268] width 229 height 508
click at [1036, 270] on div at bounding box center [948, 268] width 229 height 508
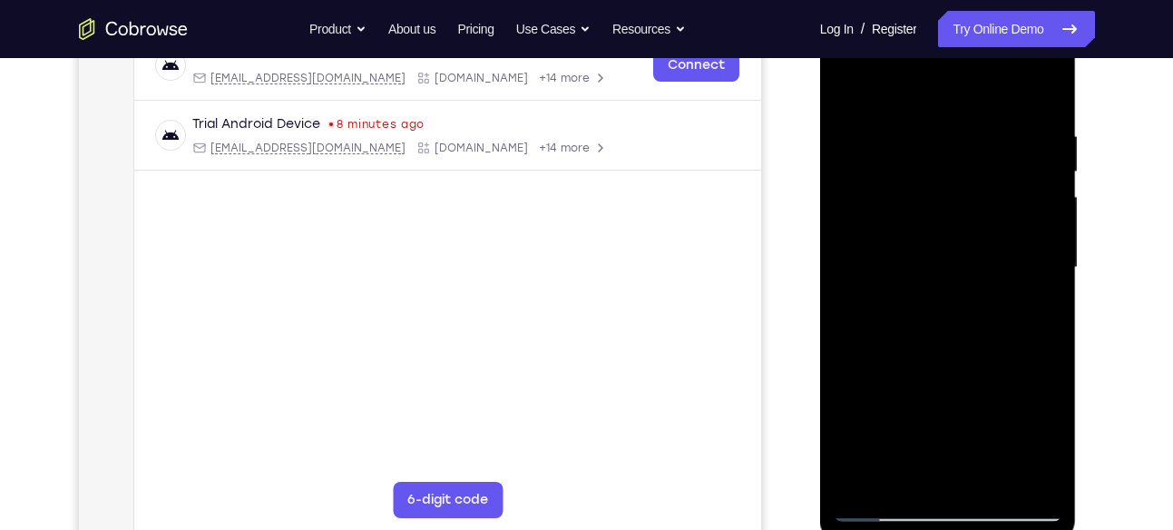
click at [1036, 270] on div at bounding box center [948, 268] width 229 height 508
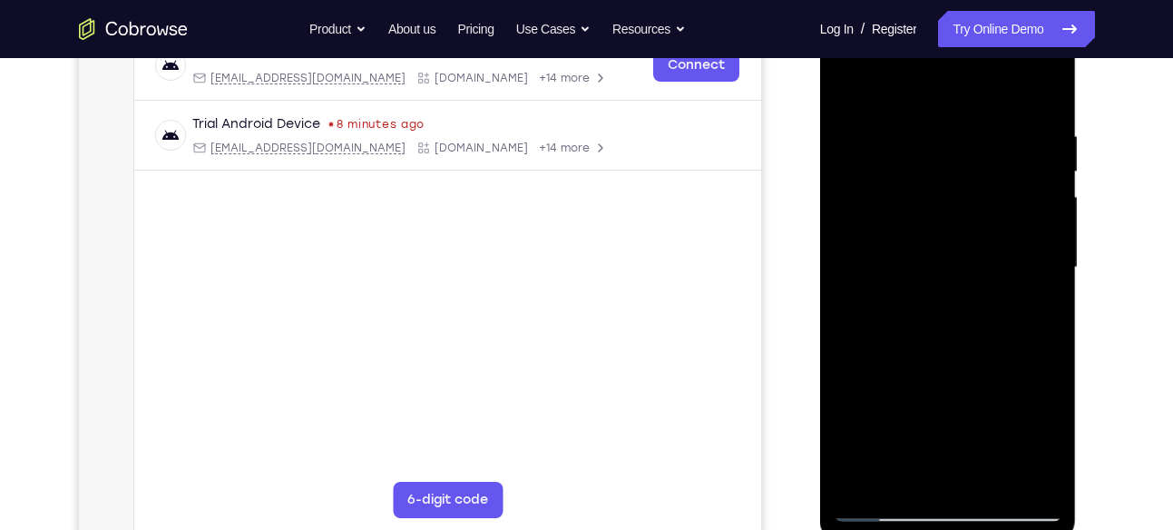
click at [1036, 270] on div at bounding box center [948, 268] width 229 height 508
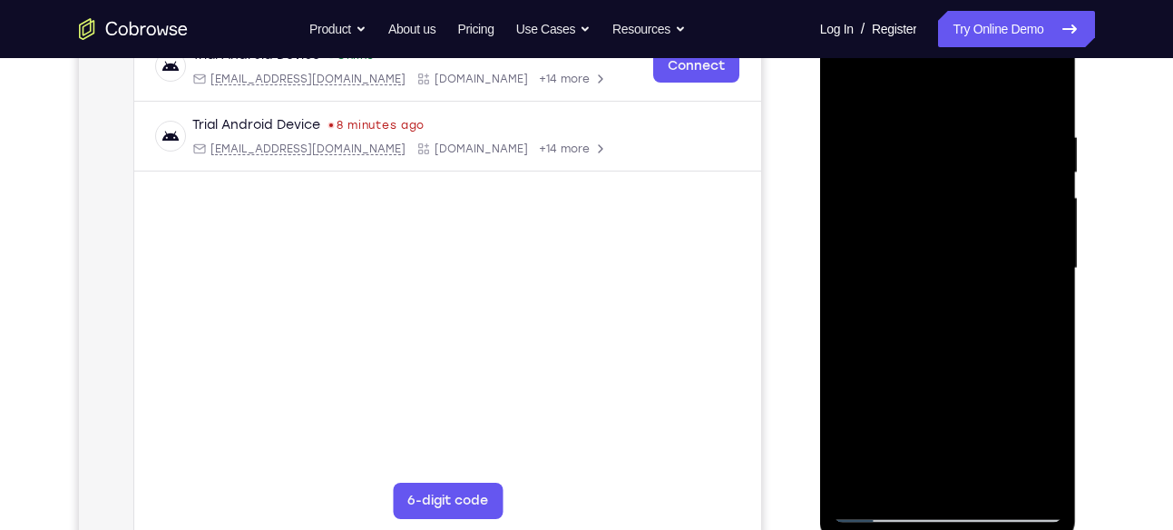
click at [1033, 244] on div at bounding box center [948, 269] width 229 height 508
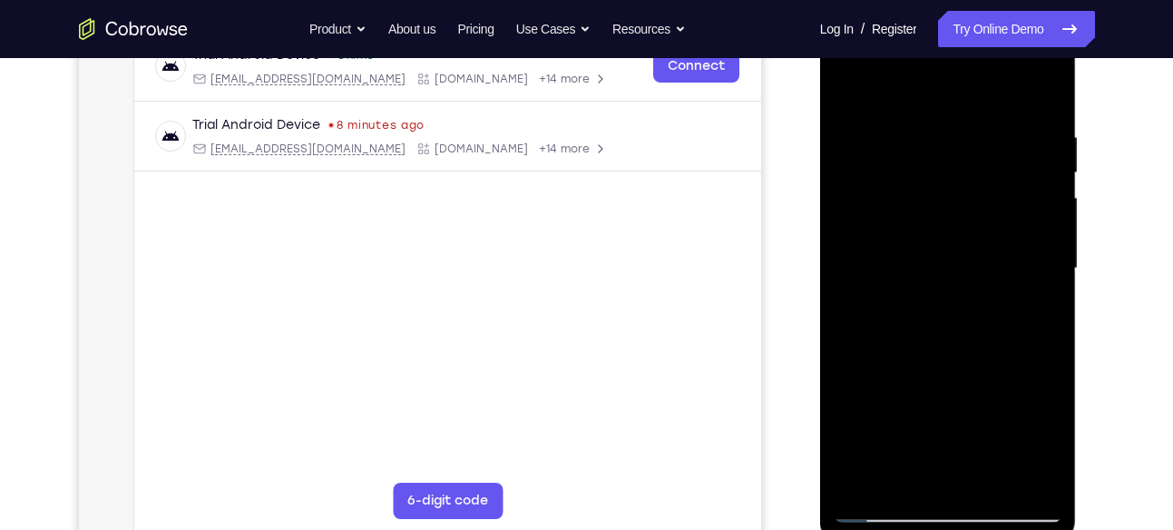
click at [1033, 244] on div at bounding box center [948, 269] width 229 height 508
click at [1049, 151] on div at bounding box center [948, 269] width 229 height 508
drag, startPoint x: 856, startPoint y: 249, endPoint x: 1161, endPoint y: 272, distance: 305.7
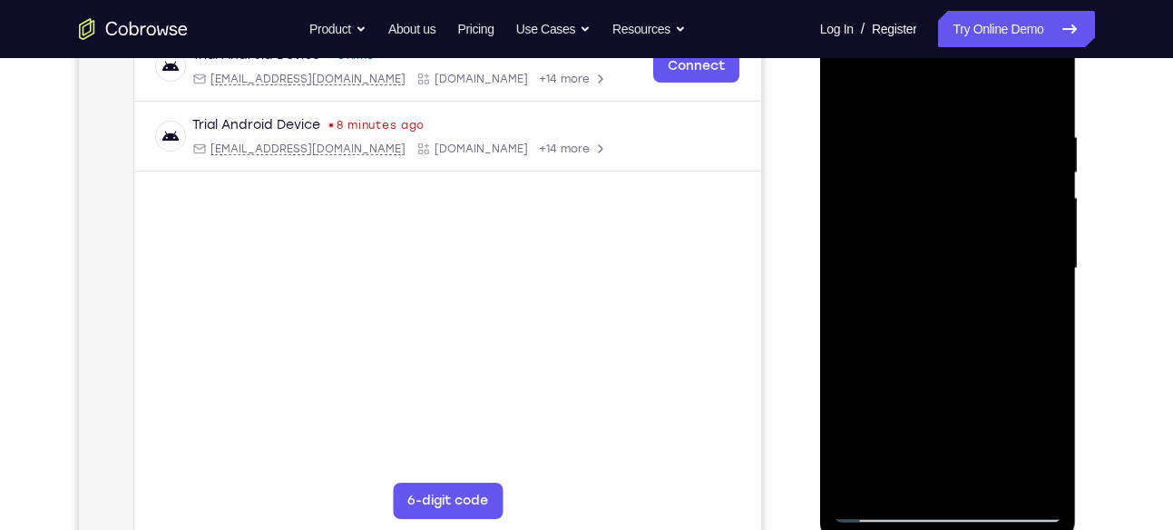
click at [1079, 272] on html "Online web based iOS Simulators and Android Emulators. Run iPhone, iPad, Mobile…" at bounding box center [949, 273] width 259 height 544
click at [1040, 275] on div at bounding box center [948, 269] width 229 height 508
click at [952, 269] on div at bounding box center [948, 269] width 229 height 508
click at [957, 253] on div at bounding box center [948, 269] width 229 height 508
drag, startPoint x: 960, startPoint y: 342, endPoint x: 960, endPoint y: 235, distance: 107.0
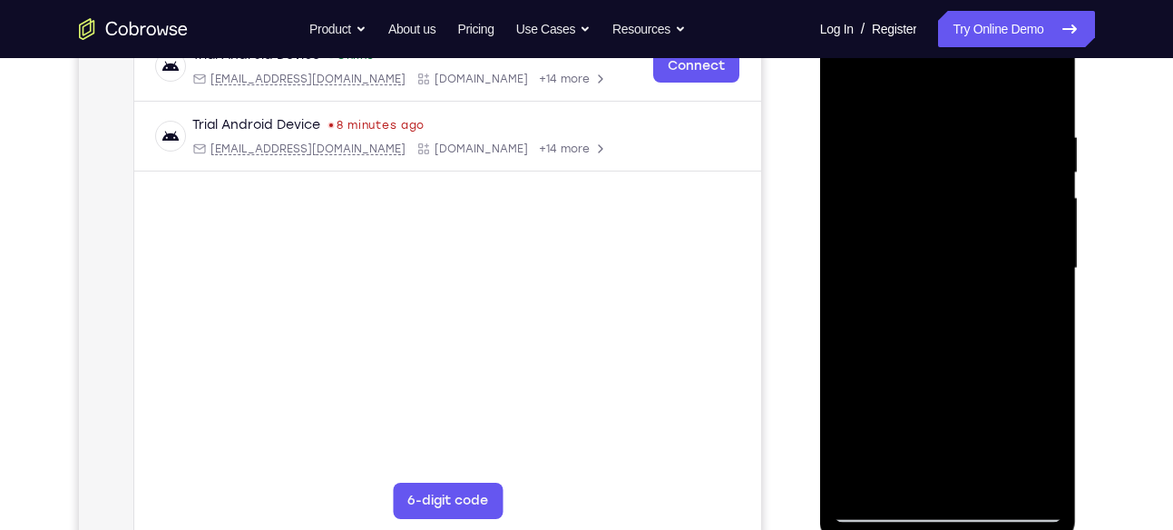
click at [960, 235] on div at bounding box center [948, 269] width 229 height 508
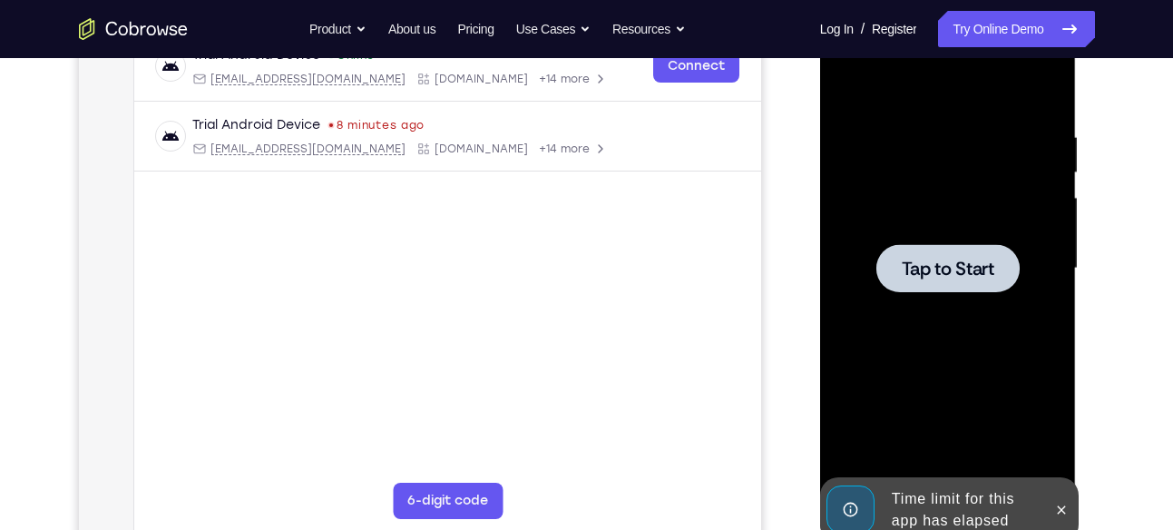
drag, startPoint x: 951, startPoint y: 303, endPoint x: 941, endPoint y: 201, distance: 102.1
click at [941, 1] on div "Tap to Start" at bounding box center [948, 1] width 257 height 0
click at [1058, 511] on icon at bounding box center [1061, 510] width 15 height 15
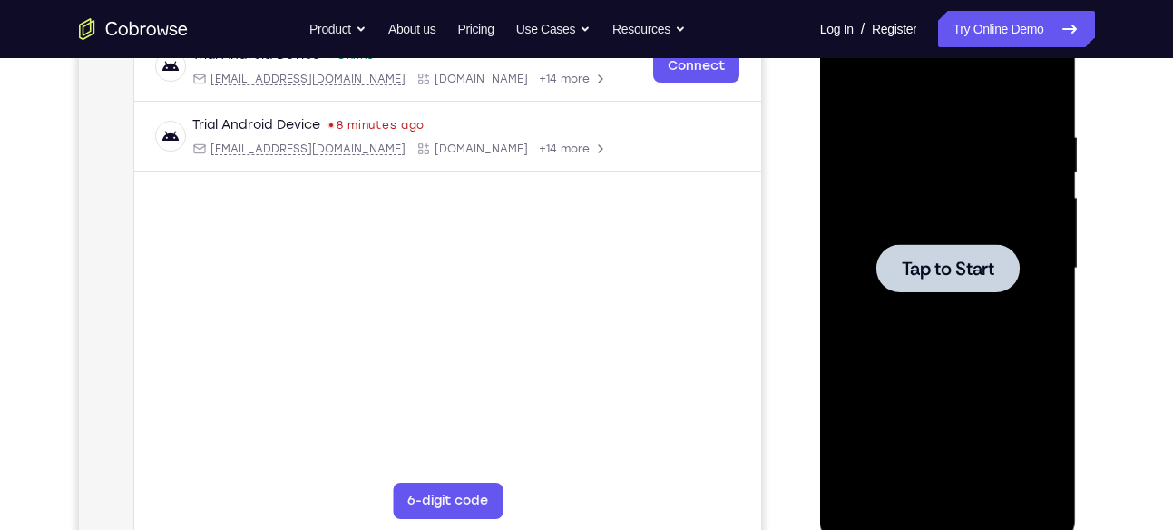
click at [948, 259] on span "Tap to Start" at bounding box center [948, 268] width 93 height 18
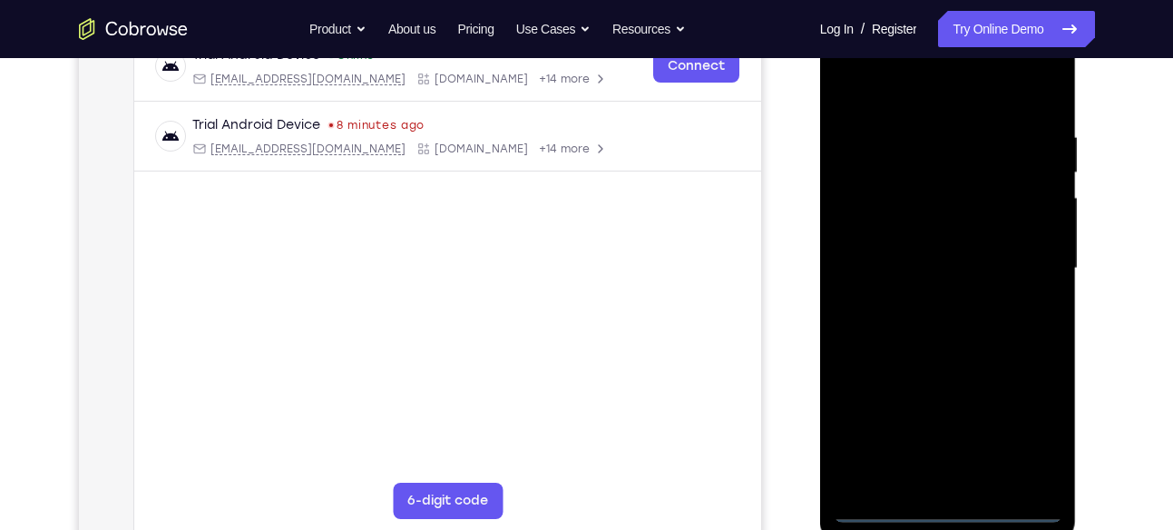
click at [952, 505] on div at bounding box center [948, 269] width 229 height 508
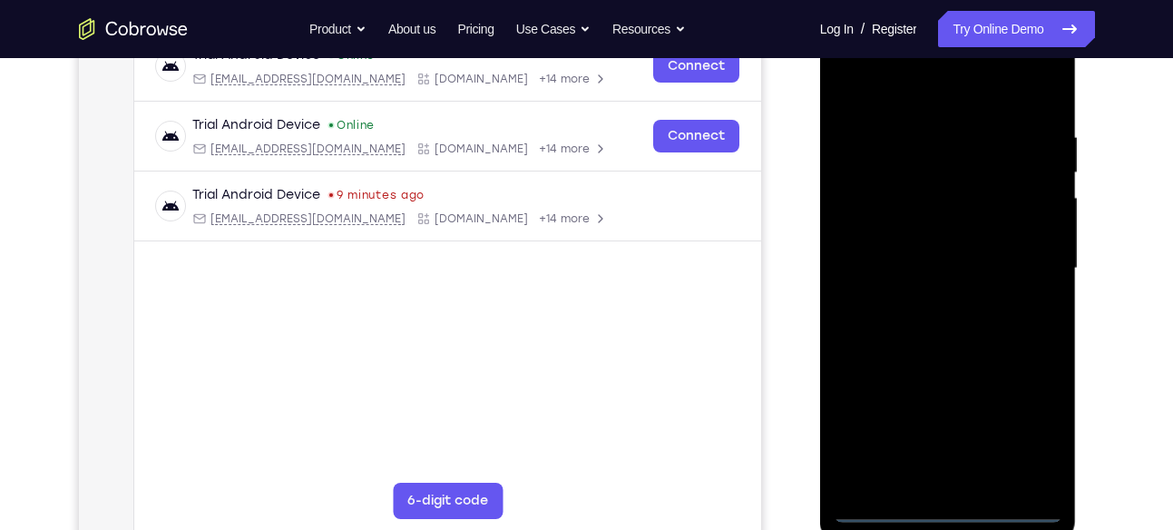
click at [1020, 433] on div at bounding box center [948, 269] width 229 height 508
click at [913, 82] on div at bounding box center [948, 269] width 229 height 508
click at [1013, 253] on div at bounding box center [948, 269] width 229 height 508
click at [942, 458] on div at bounding box center [948, 269] width 229 height 508
click at [965, 483] on div at bounding box center [948, 269] width 229 height 508
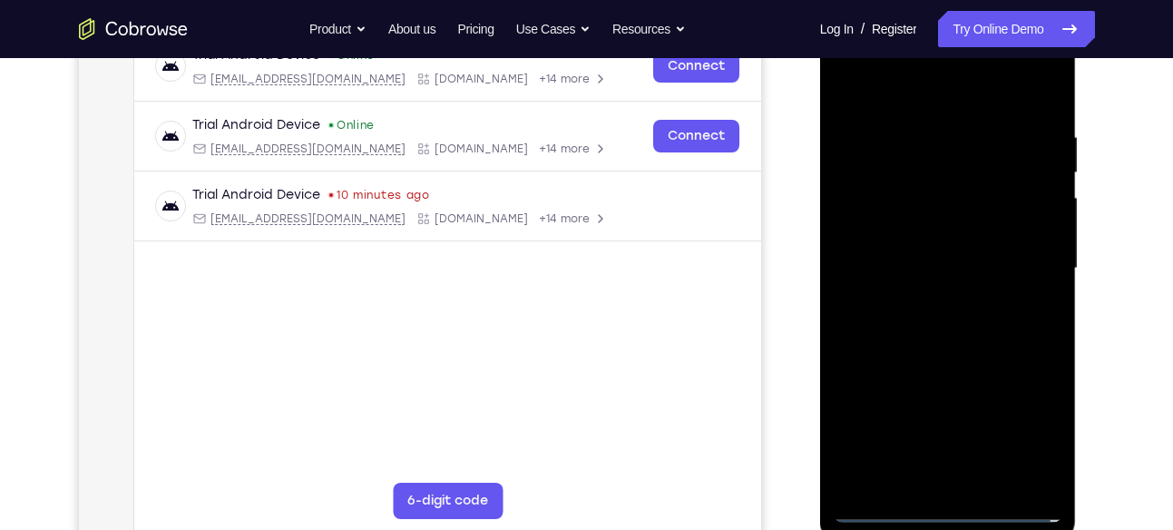
click at [923, 257] on div at bounding box center [948, 269] width 229 height 508
click at [912, 225] on div at bounding box center [948, 269] width 229 height 508
click at [933, 268] on div at bounding box center [948, 269] width 229 height 508
click at [926, 350] on div at bounding box center [948, 269] width 229 height 508
click at [998, 484] on div at bounding box center [948, 269] width 229 height 508
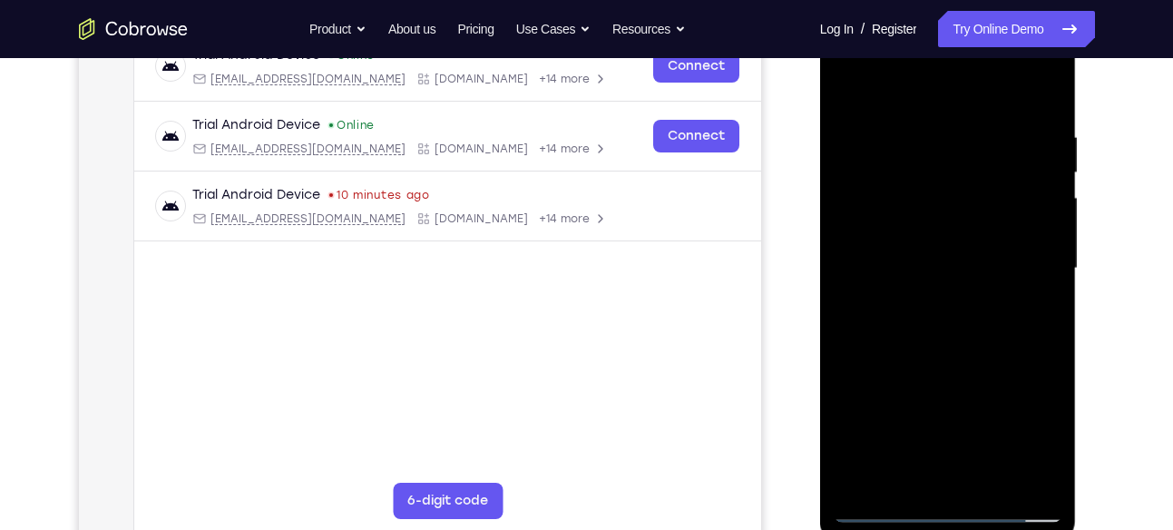
click at [962, 369] on div at bounding box center [948, 269] width 229 height 508
click at [929, 246] on div at bounding box center [948, 269] width 229 height 508
click at [1043, 442] on div at bounding box center [948, 269] width 229 height 508
click at [902, 474] on div at bounding box center [948, 269] width 229 height 508
click at [990, 372] on div at bounding box center [948, 269] width 229 height 508
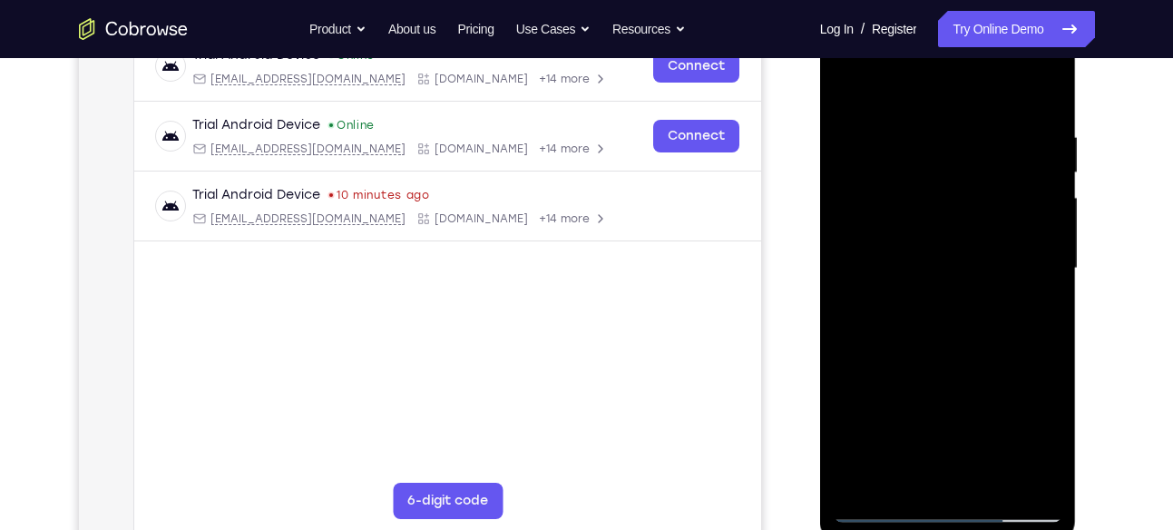
click at [849, 86] on div at bounding box center [948, 269] width 229 height 508
click at [918, 229] on div at bounding box center [948, 269] width 229 height 508
click at [911, 84] on div at bounding box center [948, 269] width 229 height 508
click at [850, 84] on div at bounding box center [948, 269] width 229 height 508
click at [1045, 87] on div at bounding box center [948, 269] width 229 height 508
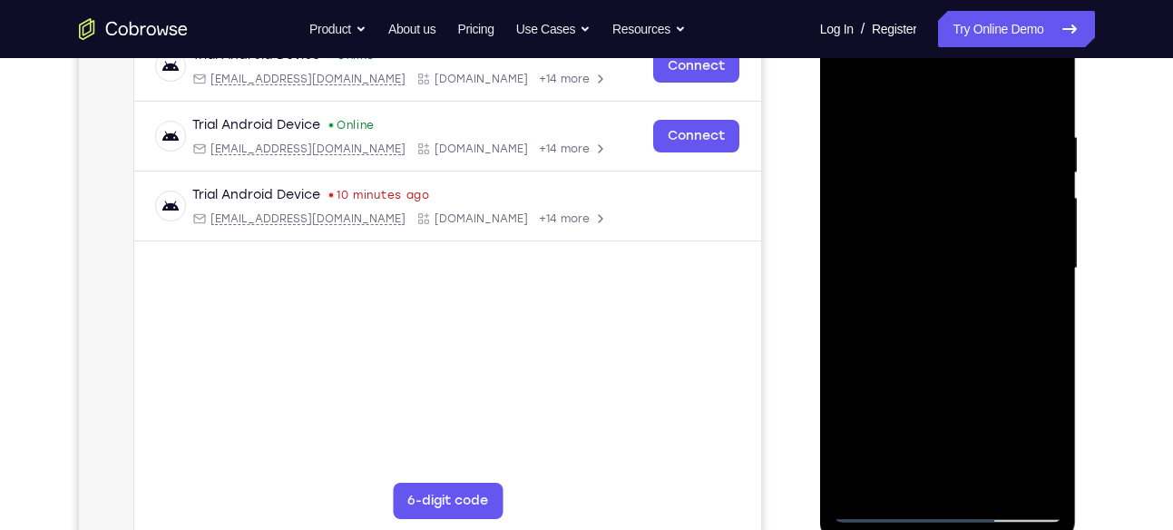
click at [854, 83] on div at bounding box center [948, 269] width 229 height 508
click at [854, 84] on div at bounding box center [948, 269] width 229 height 508
click at [851, 90] on div at bounding box center [948, 269] width 229 height 508
drag, startPoint x: 952, startPoint y: 274, endPoint x: 902, endPoint y: 131, distance: 151.8
click at [902, 131] on div at bounding box center [948, 269] width 229 height 508
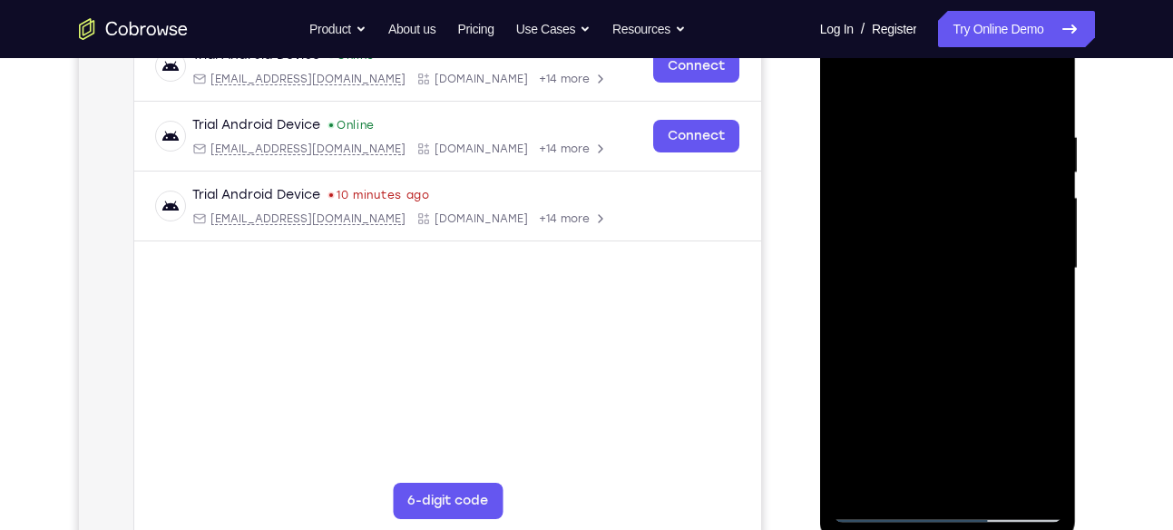
click at [982, 292] on div at bounding box center [948, 269] width 229 height 508
drag, startPoint x: 982, startPoint y: 292, endPoint x: 982, endPoint y: 495, distance: 203.2
click at [982, 495] on div at bounding box center [948, 269] width 229 height 508
click at [996, 140] on div at bounding box center [948, 269] width 229 height 508
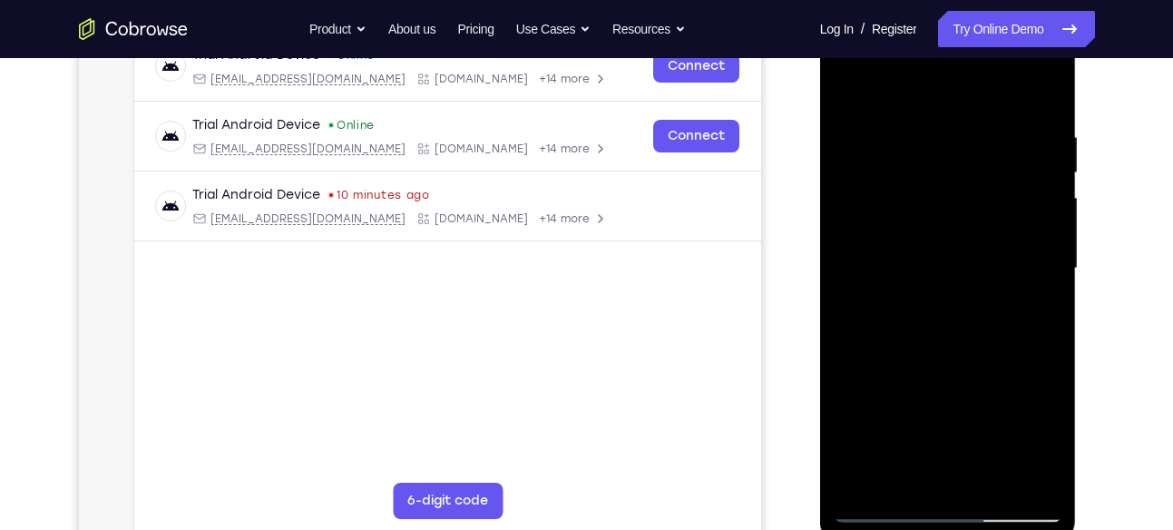
click at [1034, 186] on div at bounding box center [948, 269] width 229 height 508
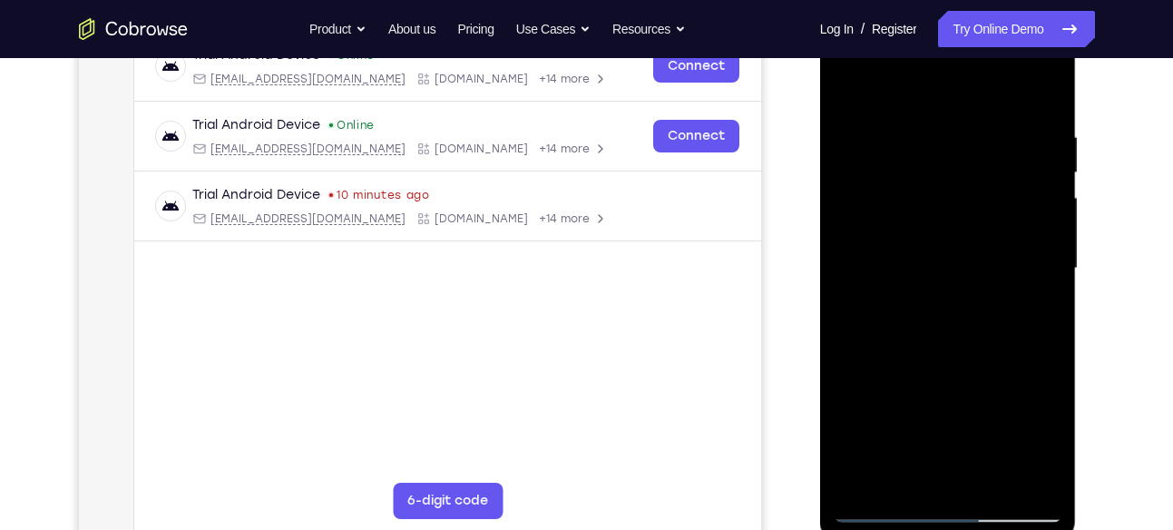
click at [1034, 186] on div at bounding box center [948, 269] width 229 height 508
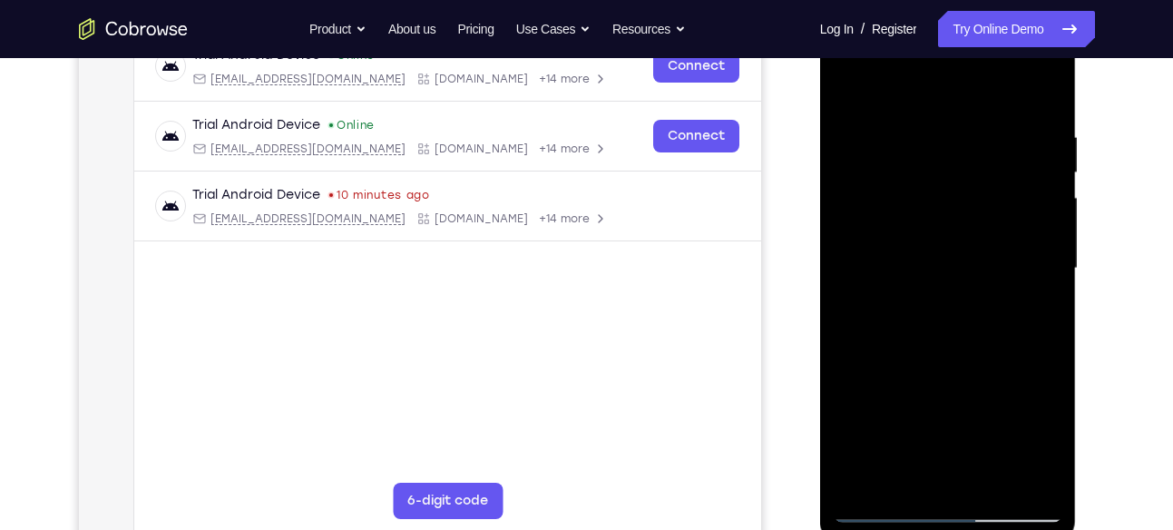
click at [1034, 186] on div at bounding box center [948, 269] width 229 height 508
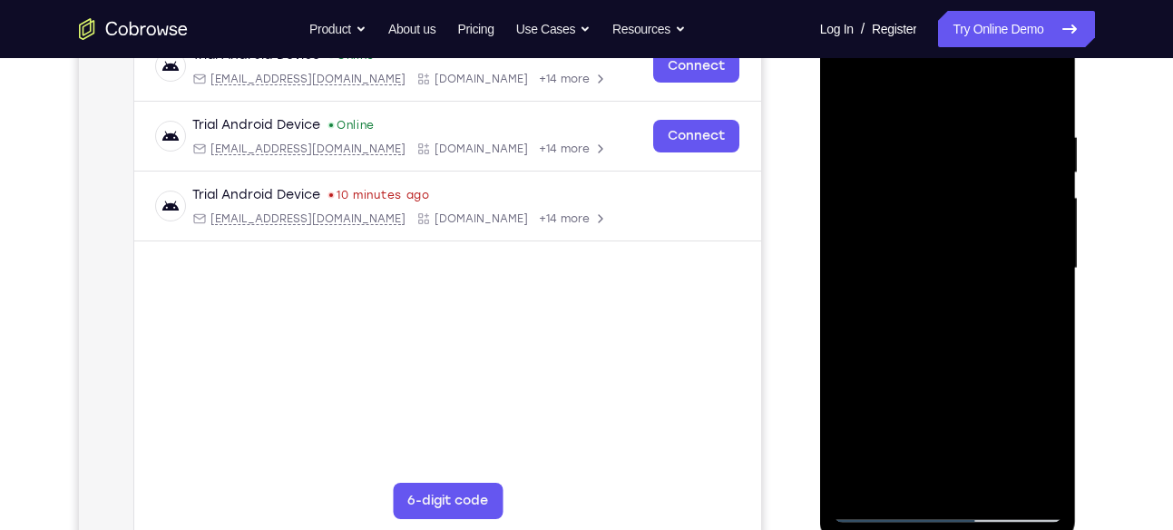
click at [1034, 186] on div at bounding box center [948, 269] width 229 height 508
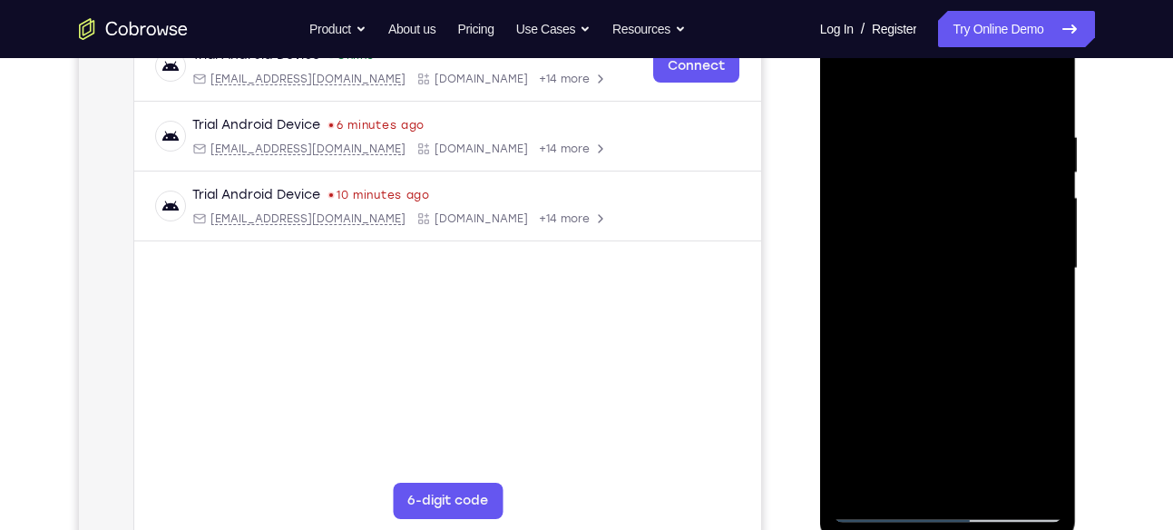
drag, startPoint x: 865, startPoint y: 259, endPoint x: 1189, endPoint y: 196, distance: 329.8
click at [1079, 196] on html "Online web based iOS Simulators and Android Emulators. Run iPhone, iPad, Mobile…" at bounding box center [949, 273] width 259 height 544
click at [1049, 293] on div at bounding box center [948, 269] width 229 height 508
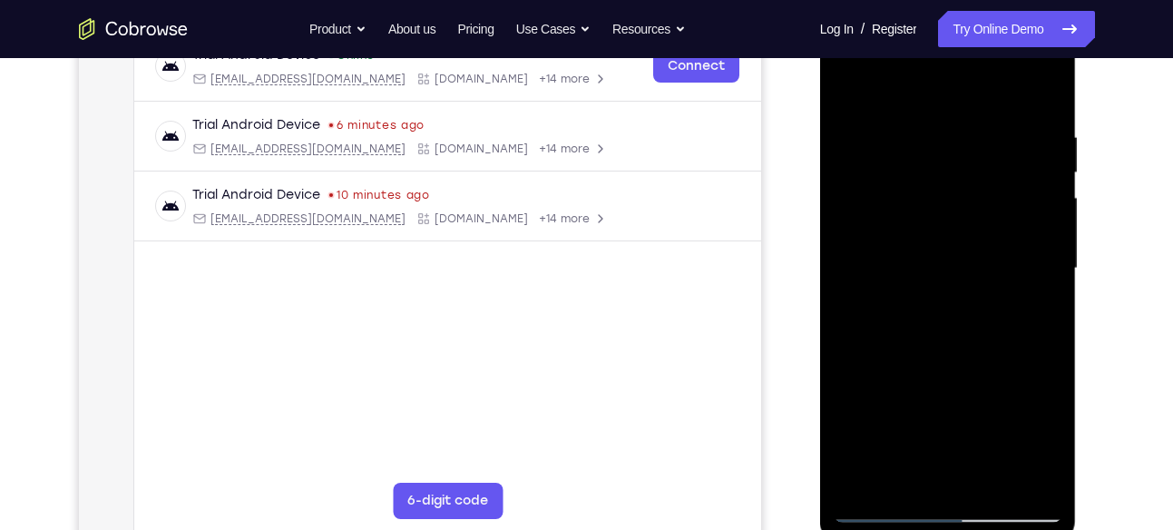
click at [1049, 293] on div at bounding box center [948, 269] width 229 height 508
click at [1041, 291] on div at bounding box center [948, 269] width 229 height 508
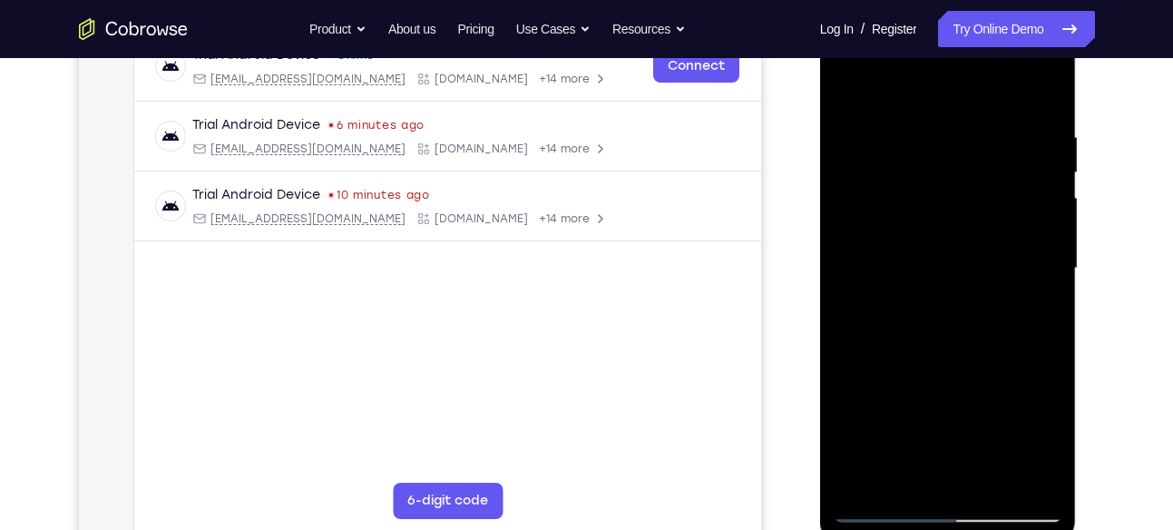
click at [1041, 291] on div at bounding box center [948, 269] width 229 height 508
click at [869, 314] on div at bounding box center [948, 269] width 229 height 508
click at [1031, 287] on div at bounding box center [948, 269] width 229 height 508
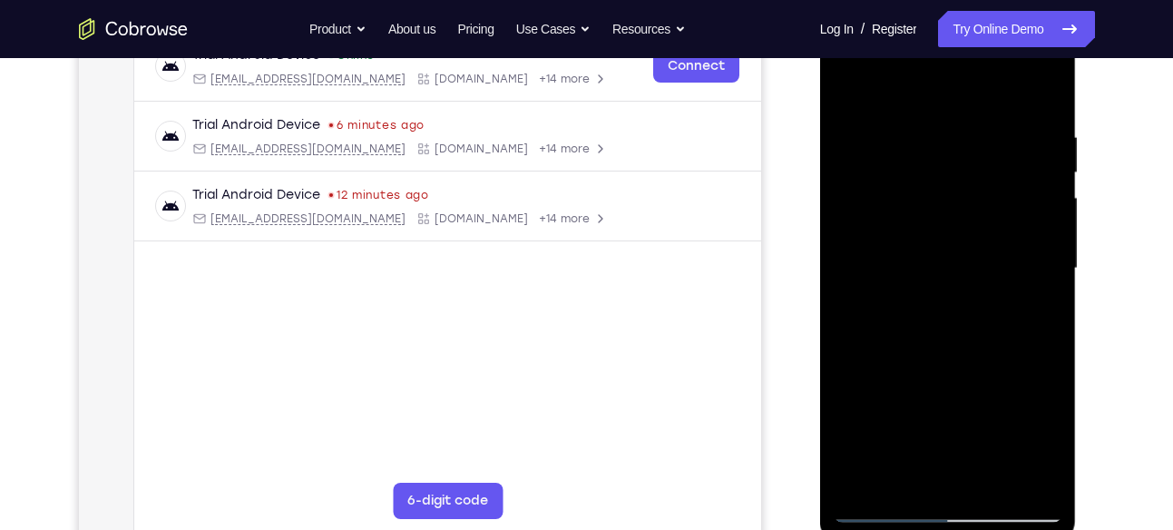
click at [1031, 287] on div at bounding box center [948, 269] width 229 height 508
click at [1046, 287] on div at bounding box center [948, 269] width 229 height 508
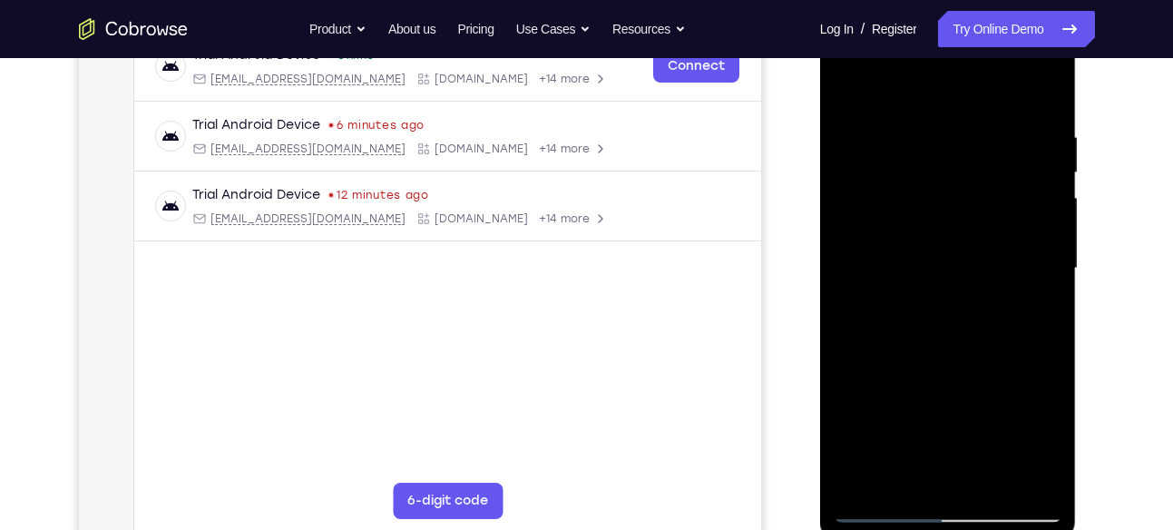
click at [1046, 287] on div at bounding box center [948, 269] width 229 height 508
drag, startPoint x: 947, startPoint y: 197, endPoint x: 933, endPoint y: 465, distance: 268.9
click at [933, 465] on div at bounding box center [948, 269] width 229 height 508
click at [1050, 83] on div at bounding box center [948, 269] width 229 height 508
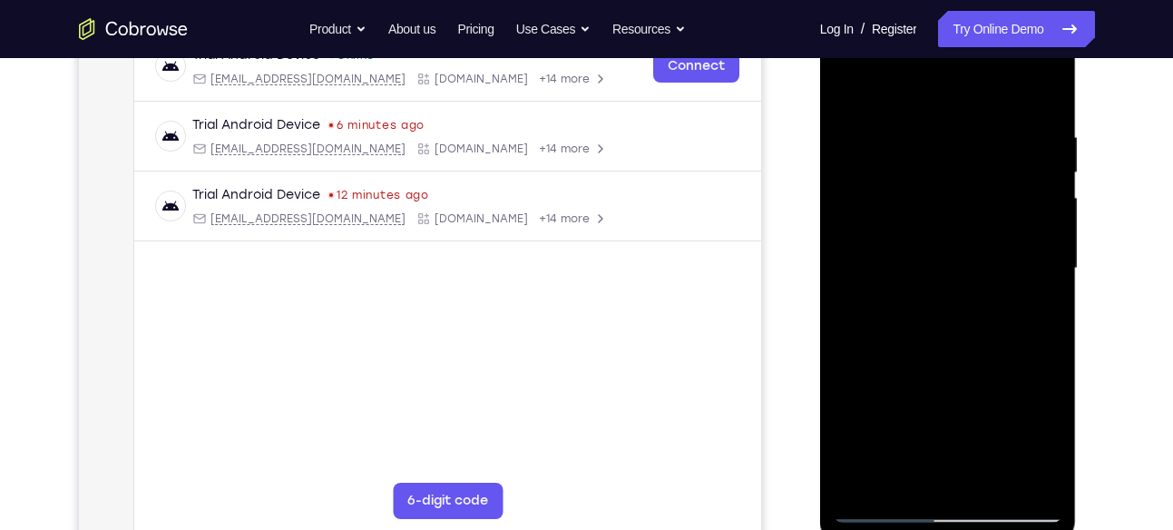
click at [849, 79] on div at bounding box center [948, 269] width 229 height 508
click at [847, 86] on div at bounding box center [948, 269] width 229 height 508
click at [936, 124] on div at bounding box center [948, 269] width 229 height 508
click at [1031, 250] on div at bounding box center [948, 269] width 229 height 508
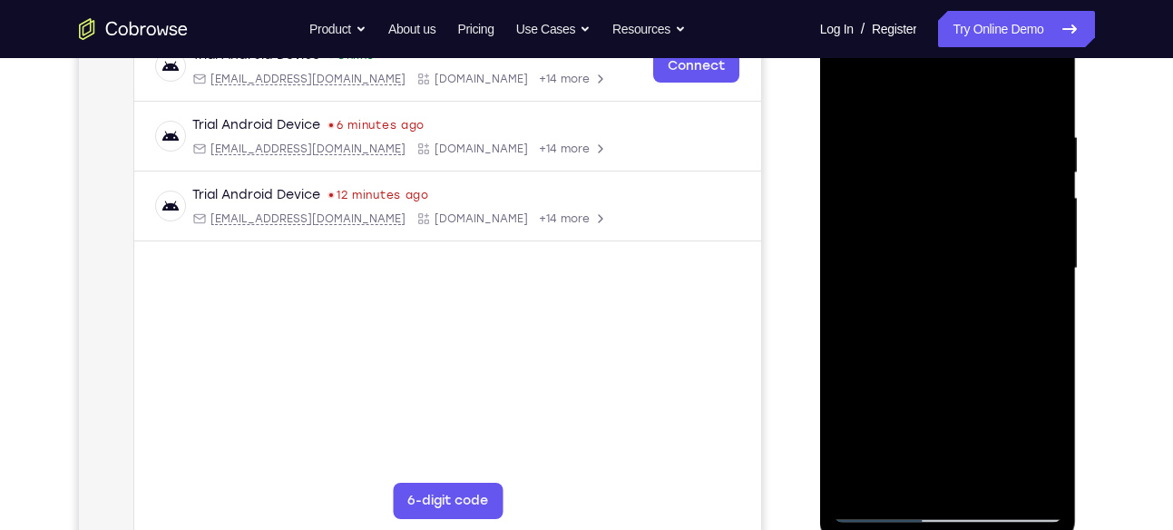
click at [1031, 250] on div at bounding box center [948, 269] width 229 height 508
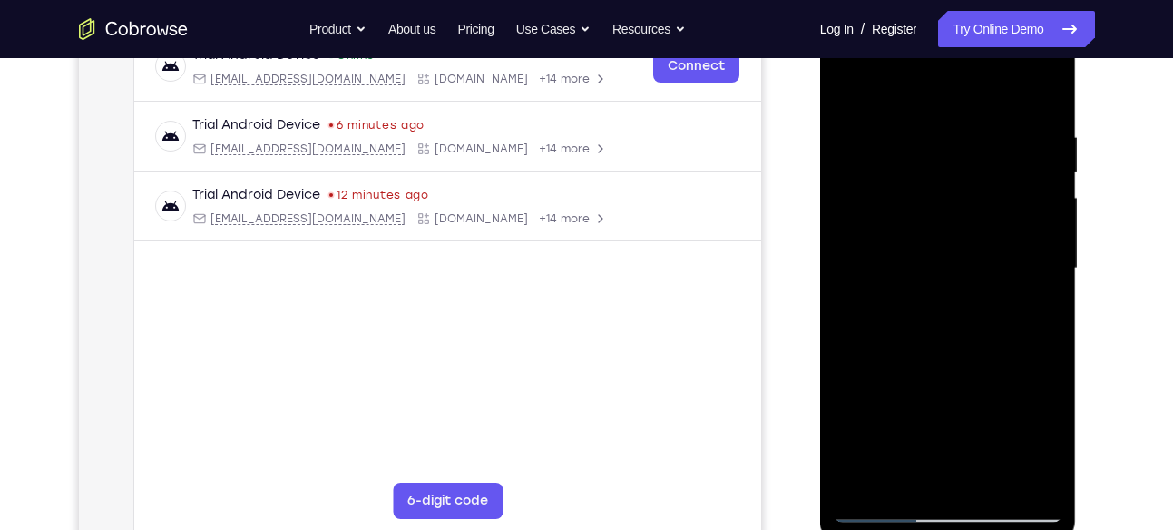
click at [1031, 250] on div at bounding box center [948, 269] width 229 height 508
click at [1046, 88] on div at bounding box center [948, 269] width 229 height 508
drag, startPoint x: 984, startPoint y: 176, endPoint x: 973, endPoint y: 507, distance: 331.3
click at [973, 507] on div at bounding box center [948, 269] width 229 height 508
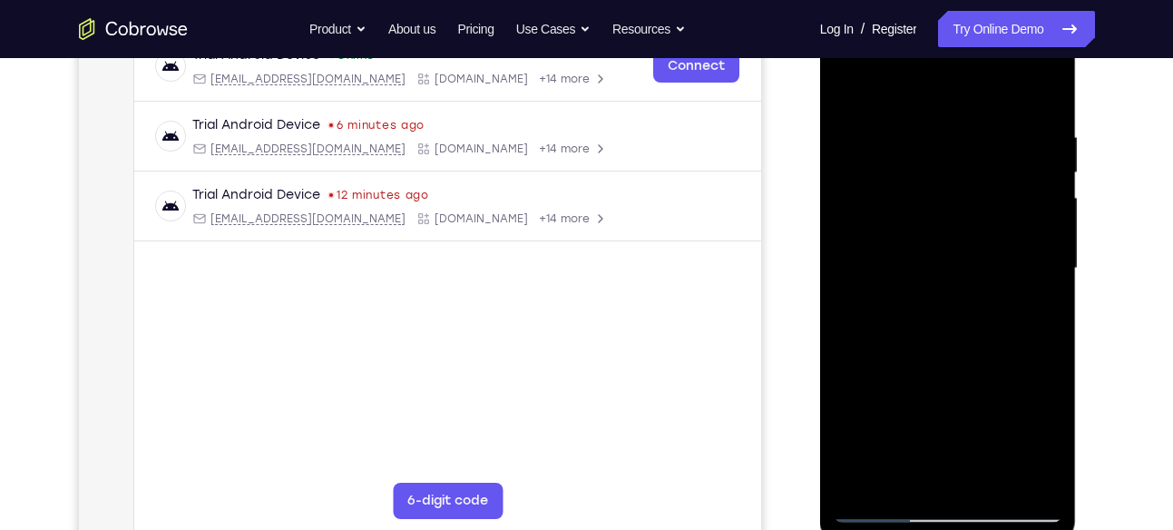
drag, startPoint x: 957, startPoint y: 374, endPoint x: 958, endPoint y: 231, distance: 142.4
click at [958, 231] on div at bounding box center [948, 269] width 229 height 508
drag, startPoint x: 968, startPoint y: 323, endPoint x: 956, endPoint y: 147, distance: 176.4
click at [956, 147] on div at bounding box center [948, 269] width 229 height 508
drag, startPoint x: 943, startPoint y: 362, endPoint x: 936, endPoint y: 197, distance: 165.2
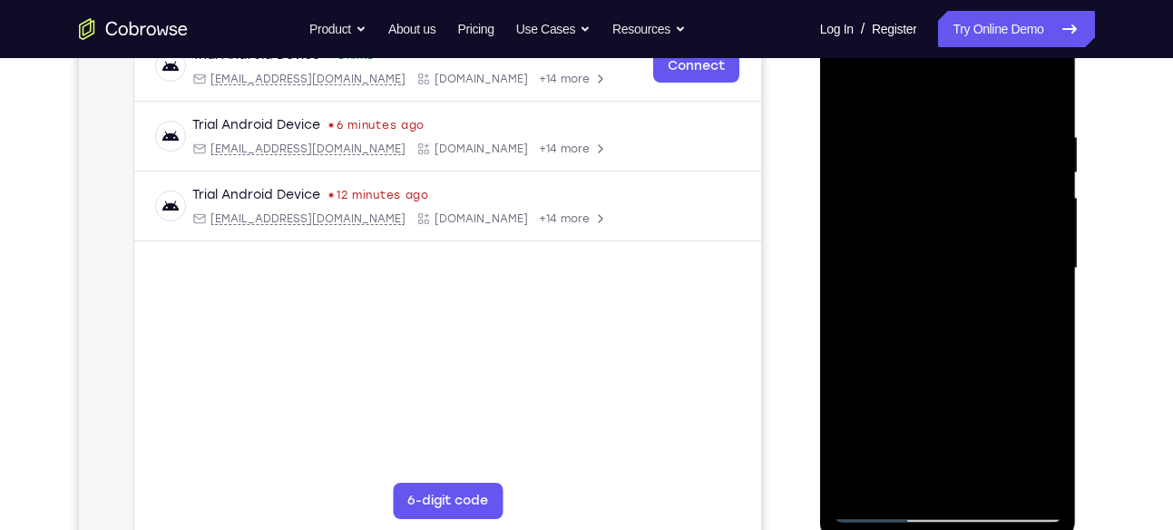
click at [936, 197] on div at bounding box center [948, 269] width 229 height 508
drag, startPoint x: 946, startPoint y: 347, endPoint x: 952, endPoint y: 216, distance: 131.6
click at [952, 216] on div at bounding box center [948, 269] width 229 height 508
drag, startPoint x: 969, startPoint y: 369, endPoint x: 975, endPoint y: 227, distance: 142.6
click at [975, 227] on div at bounding box center [948, 269] width 229 height 508
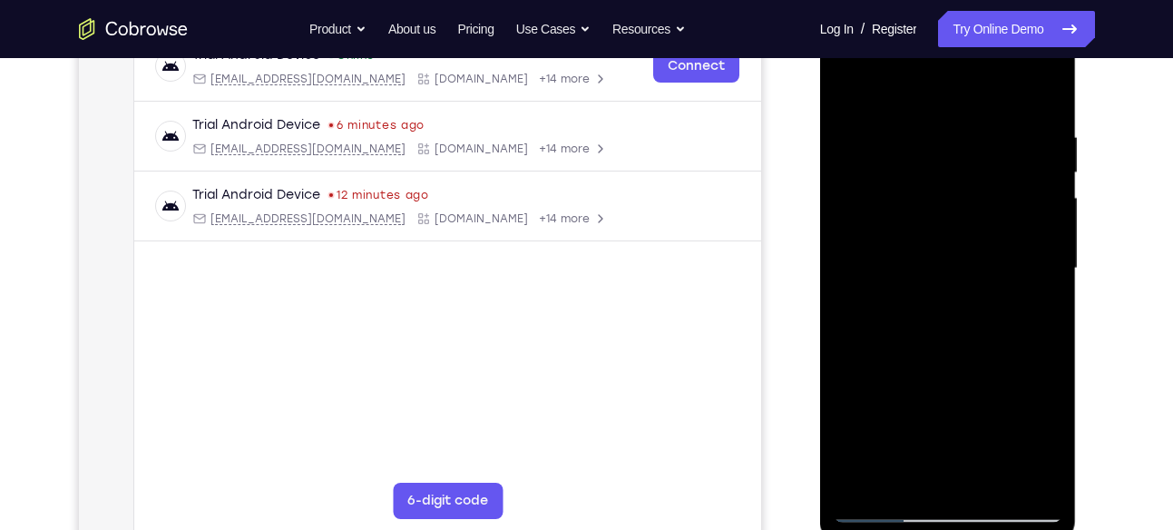
drag, startPoint x: 976, startPoint y: 357, endPoint x: 1001, endPoint y: 159, distance: 200.2
click at [1001, 159] on div at bounding box center [948, 269] width 229 height 508
drag, startPoint x: 982, startPoint y: 357, endPoint x: 1013, endPoint y: 177, distance: 183.3
click at [1013, 177] on div at bounding box center [948, 269] width 229 height 508
click at [986, 476] on div at bounding box center [948, 269] width 229 height 508
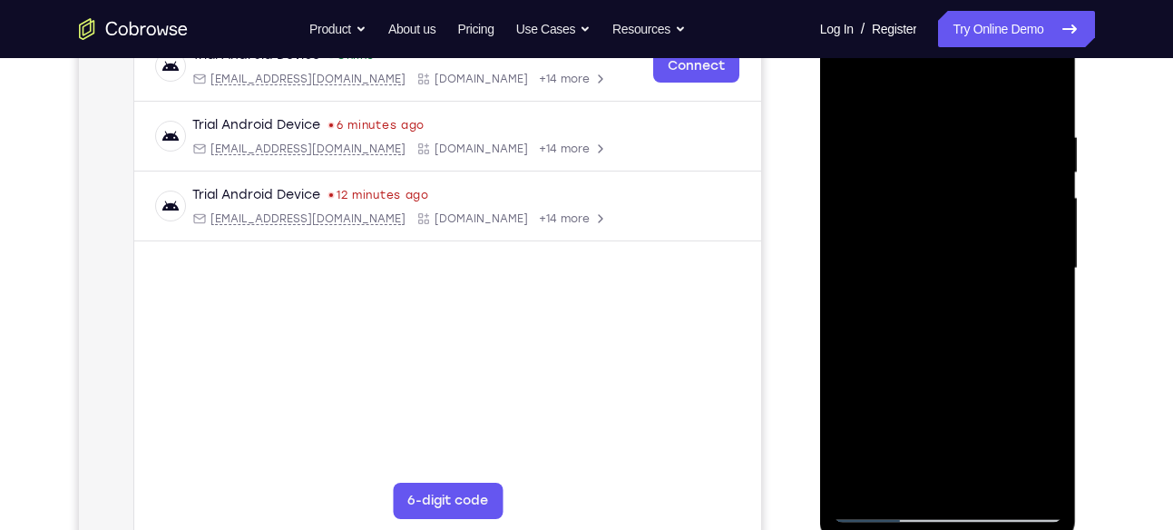
drag, startPoint x: 972, startPoint y: 153, endPoint x: 951, endPoint y: 408, distance: 255.8
click at [951, 408] on div at bounding box center [948, 269] width 229 height 508
drag, startPoint x: 956, startPoint y: 230, endPoint x: 981, endPoint y: 509, distance: 280.5
click at [981, 509] on div at bounding box center [948, 269] width 229 height 508
drag, startPoint x: 950, startPoint y: 208, endPoint x: 903, endPoint y: 537, distance: 332.6
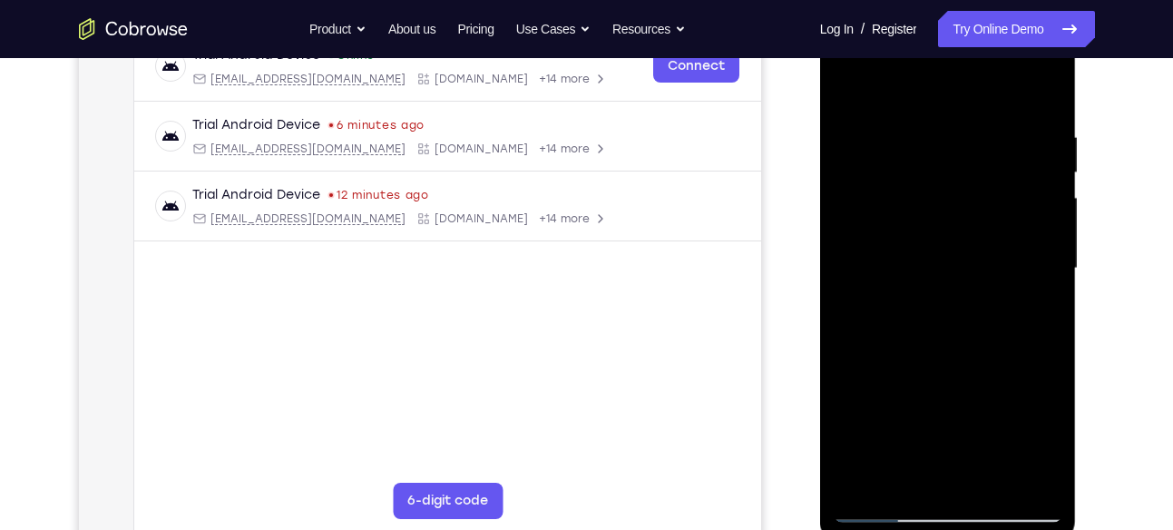
click at [903, 529] on div at bounding box center [948, 271] width 257 height 541
click at [853, 79] on div at bounding box center [948, 269] width 229 height 508
drag, startPoint x: 954, startPoint y: 149, endPoint x: 917, endPoint y: 416, distance: 270.2
click at [917, 416] on div at bounding box center [948, 269] width 229 height 508
click at [1040, 483] on div at bounding box center [948, 269] width 229 height 508
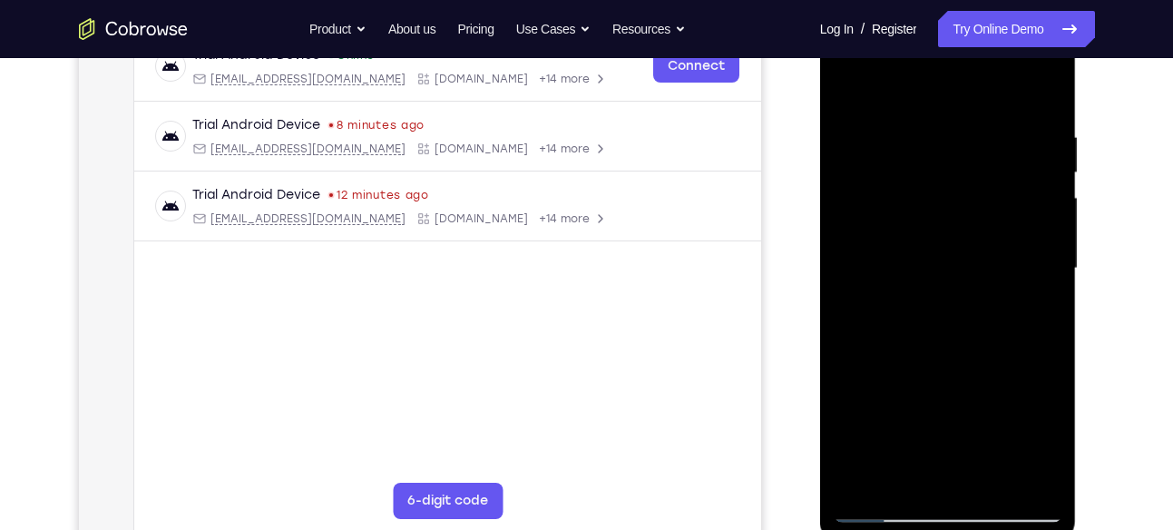
click at [851, 265] on div at bounding box center [948, 269] width 229 height 508
click at [887, 503] on div at bounding box center [948, 269] width 229 height 508
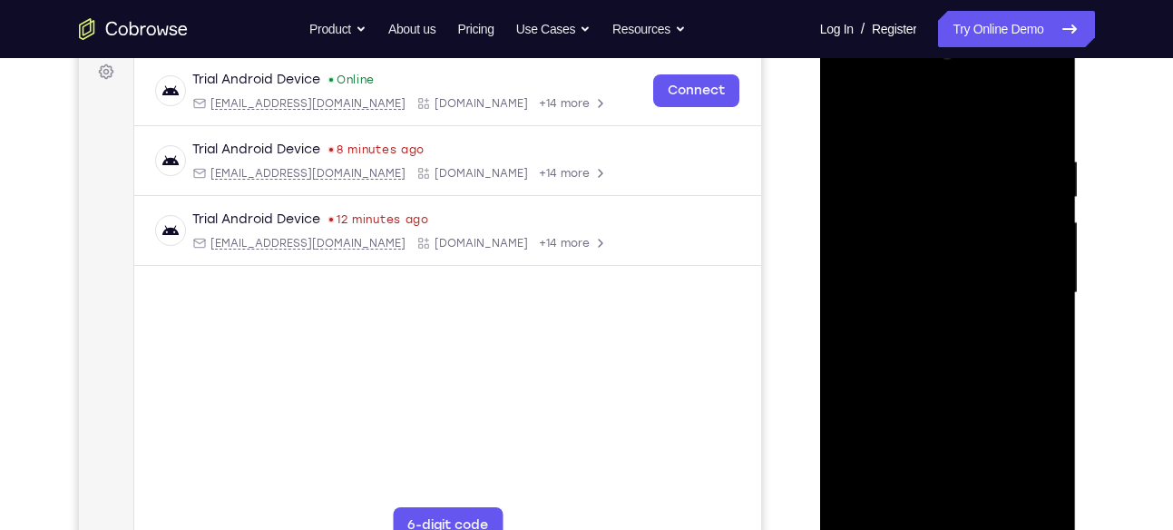
scroll to position [274, 0]
click at [1045, 63] on div at bounding box center [948, 294] width 229 height 508
click at [874, 422] on div at bounding box center [948, 294] width 229 height 508
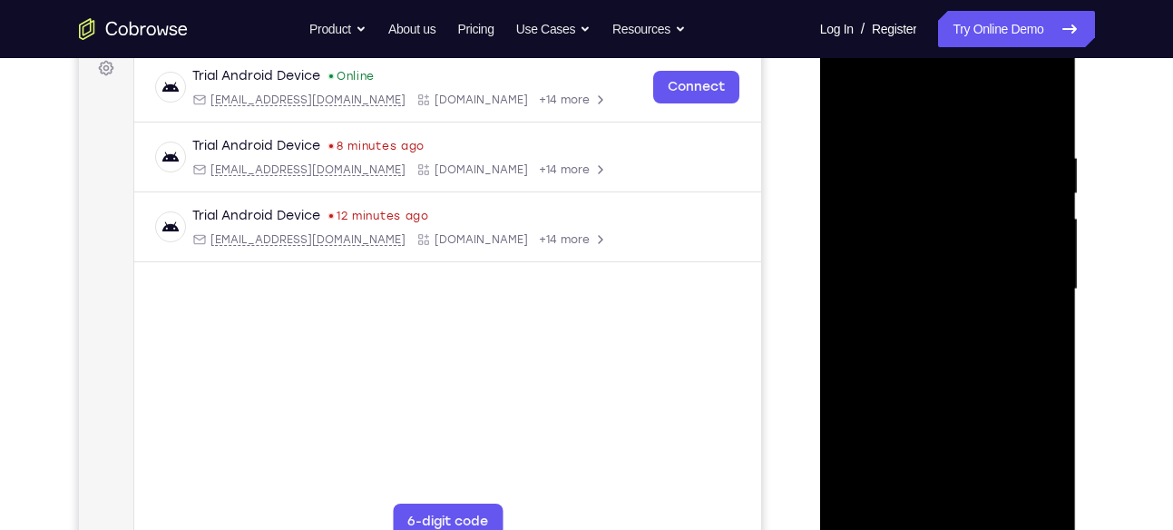
click at [1041, 296] on div at bounding box center [948, 289] width 229 height 508
click at [1046, 298] on div at bounding box center [948, 289] width 229 height 508
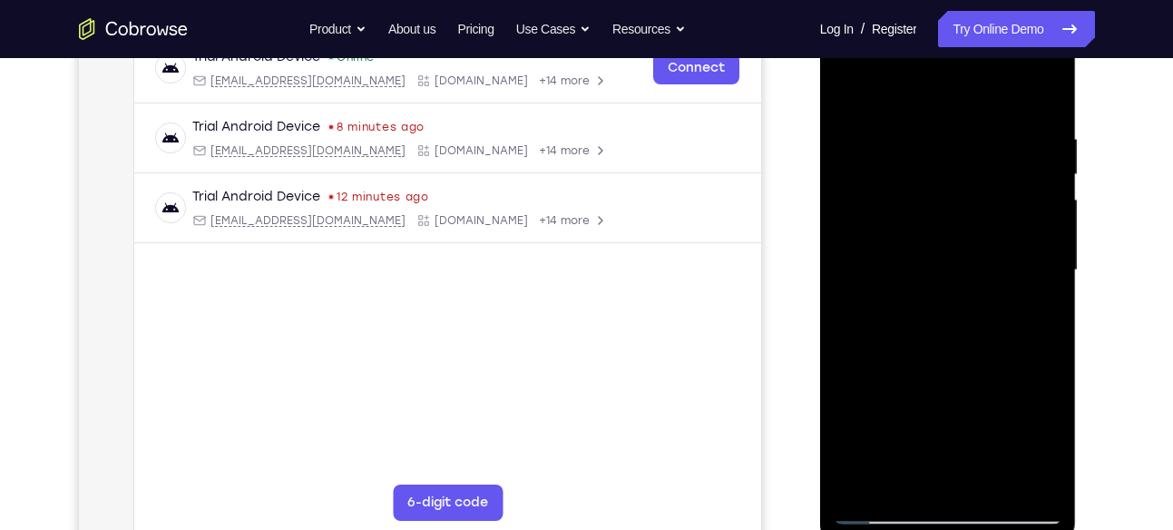
scroll to position [298, 0]
click at [855, 90] on div at bounding box center [948, 269] width 229 height 508
click at [865, 481] on div at bounding box center [948, 269] width 229 height 508
drag, startPoint x: 943, startPoint y: 152, endPoint x: 931, endPoint y: 416, distance: 264.2
click at [931, 416] on div at bounding box center [948, 269] width 229 height 508
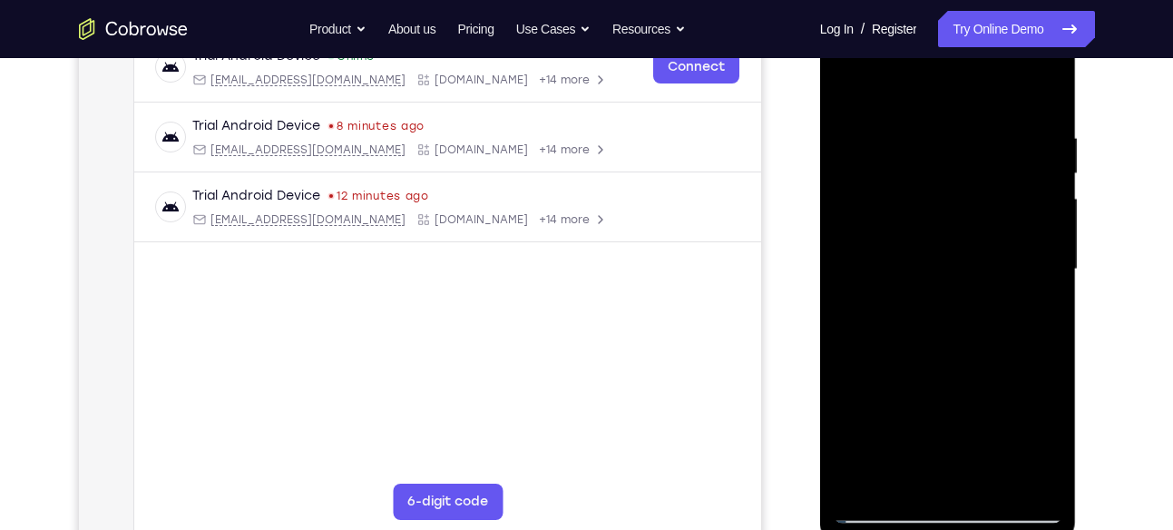
drag, startPoint x: 986, startPoint y: 369, endPoint x: 982, endPoint y: 261, distance: 108.0
click at [982, 261] on div at bounding box center [948, 269] width 229 height 508
drag, startPoint x: 970, startPoint y: 333, endPoint x: 956, endPoint y: 207, distance: 126.8
click at [956, 207] on div at bounding box center [948, 269] width 229 height 508
drag, startPoint x: 931, startPoint y: 322, endPoint x: 940, endPoint y: 103, distance: 218.8
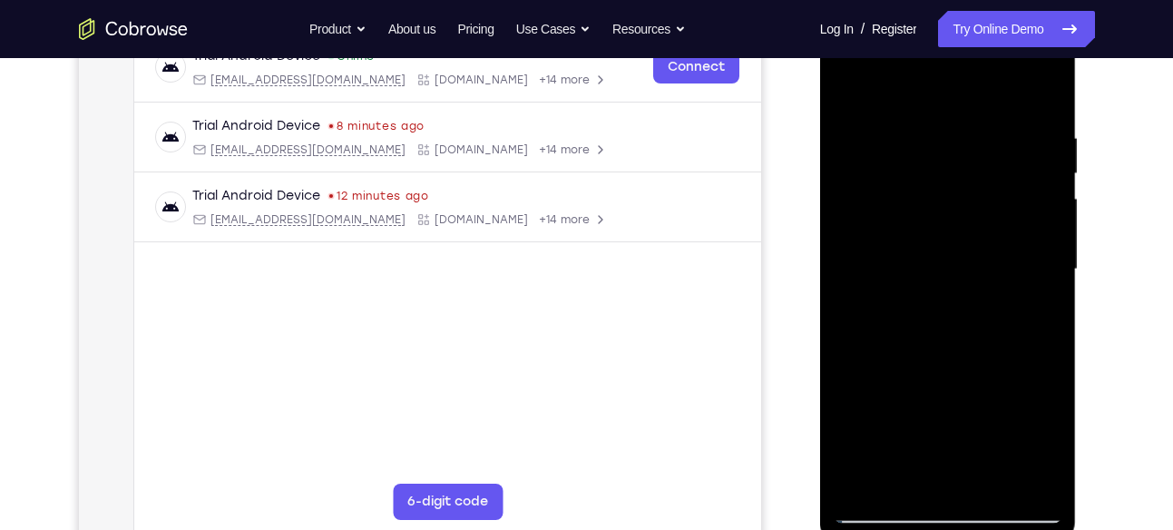
click at [940, 103] on div at bounding box center [948, 269] width 229 height 508
drag, startPoint x: 956, startPoint y: 351, endPoint x: 934, endPoint y: 171, distance: 181.8
click at [934, 171] on div at bounding box center [948, 269] width 229 height 508
drag, startPoint x: 961, startPoint y: 375, endPoint x: 935, endPoint y: 155, distance: 221.0
click at [935, 155] on div at bounding box center [948, 269] width 229 height 508
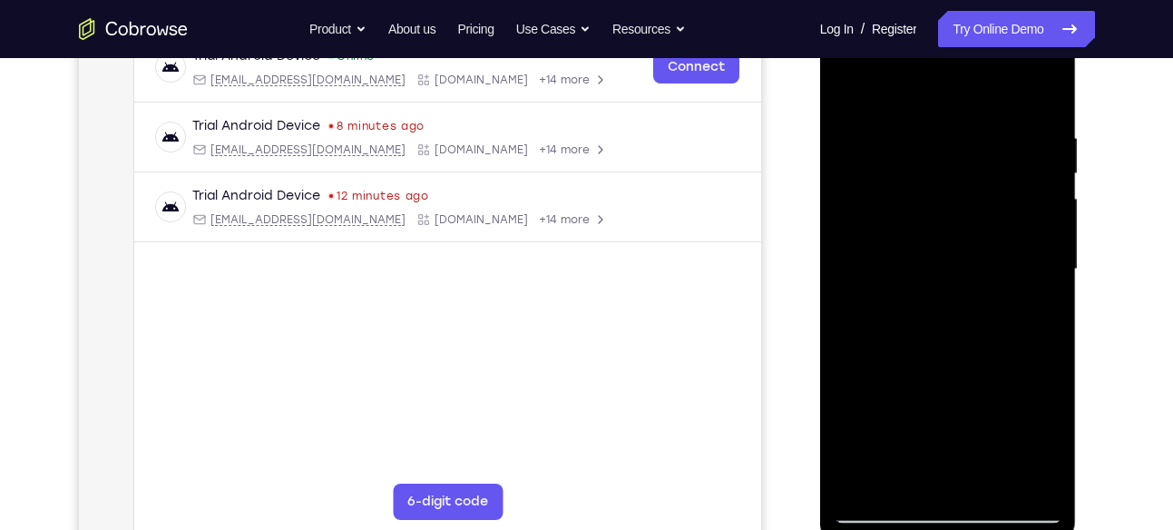
drag, startPoint x: 929, startPoint y: 388, endPoint x: 917, endPoint y: 268, distance: 121.2
click at [917, 268] on div at bounding box center [948, 269] width 229 height 508
click at [953, 260] on div at bounding box center [948, 269] width 229 height 508
drag, startPoint x: 959, startPoint y: 329, endPoint x: 971, endPoint y: 141, distance: 189.0
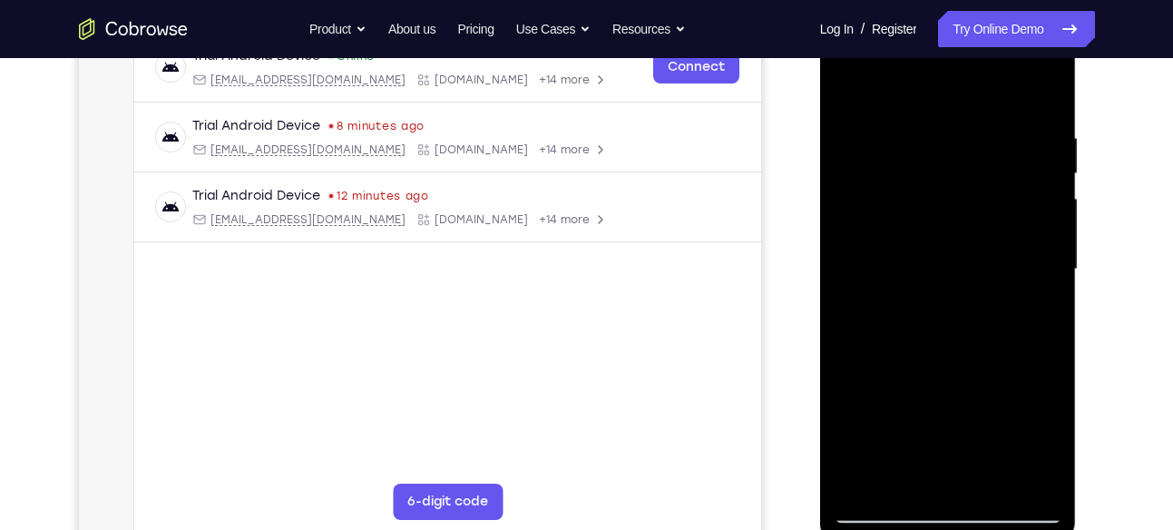
click at [971, 141] on div at bounding box center [948, 269] width 229 height 508
drag, startPoint x: 946, startPoint y: 398, endPoint x: 905, endPoint y: 205, distance: 197.5
click at [905, 205] on div at bounding box center [948, 269] width 229 height 508
click at [847, 356] on div at bounding box center [948, 269] width 229 height 508
